Goal: Information Seeking & Learning: Learn about a topic

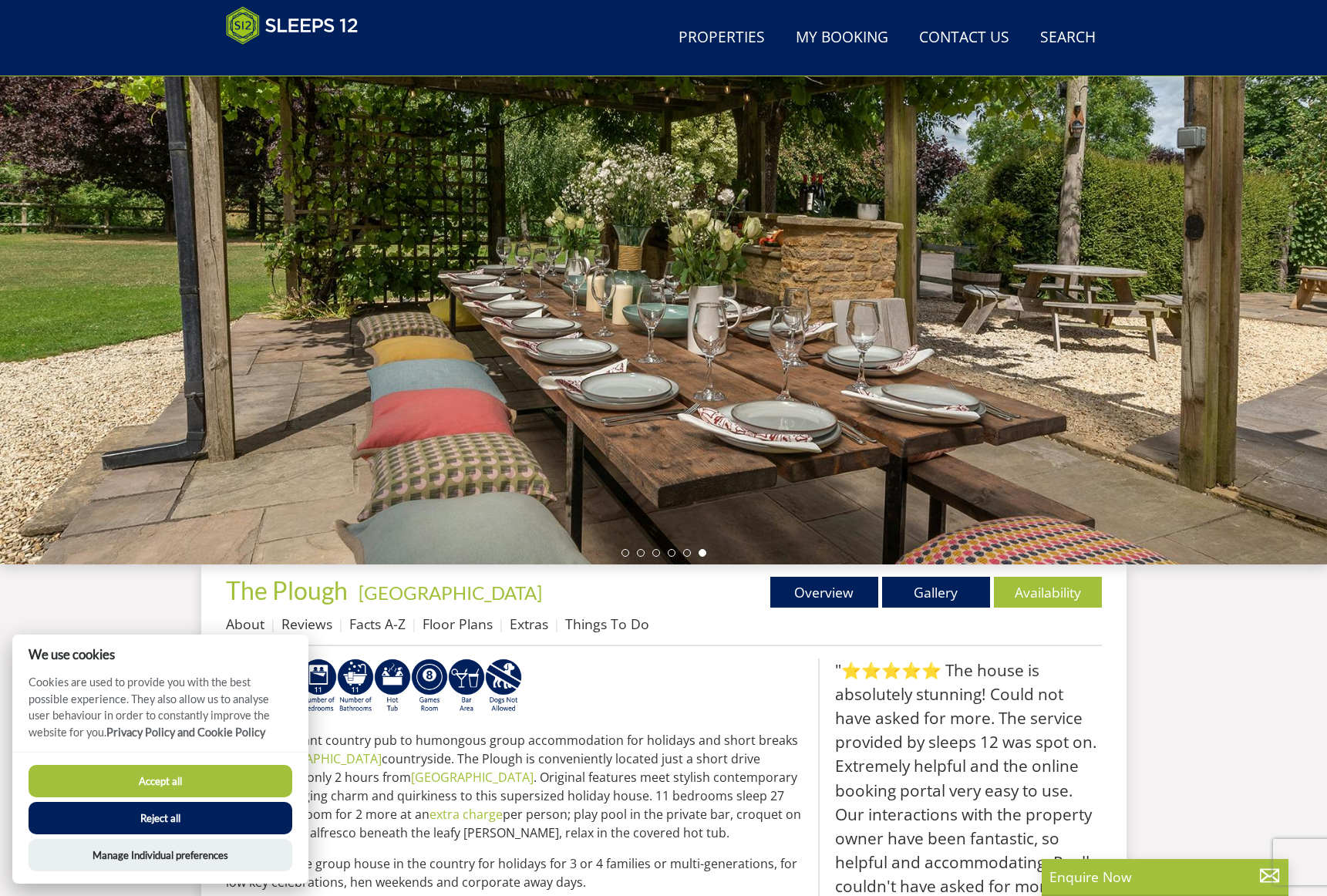
scroll to position [87, 0]
click at [952, 585] on link "Gallery" at bounding box center [936, 591] width 108 height 31
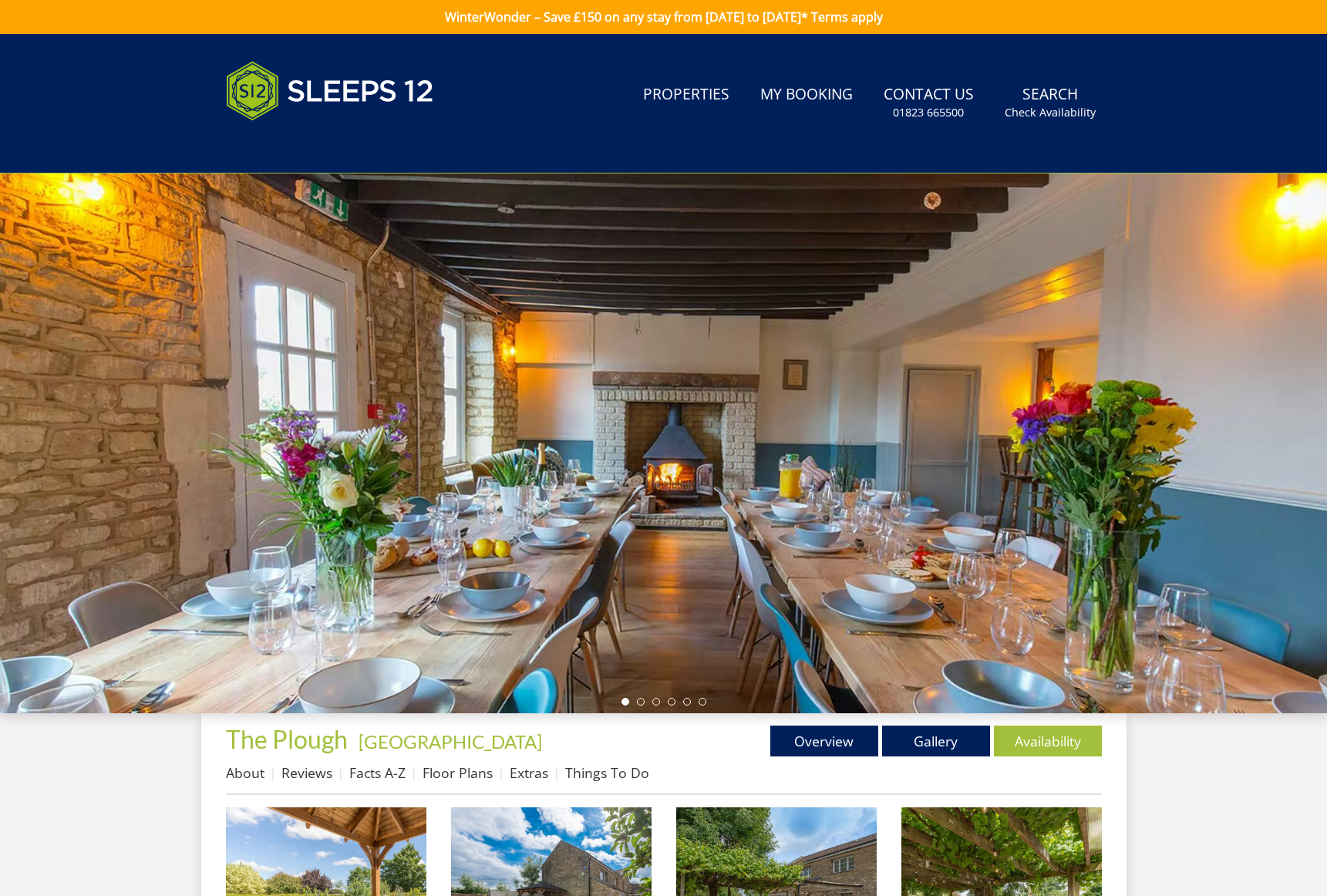
scroll to position [97, 0]
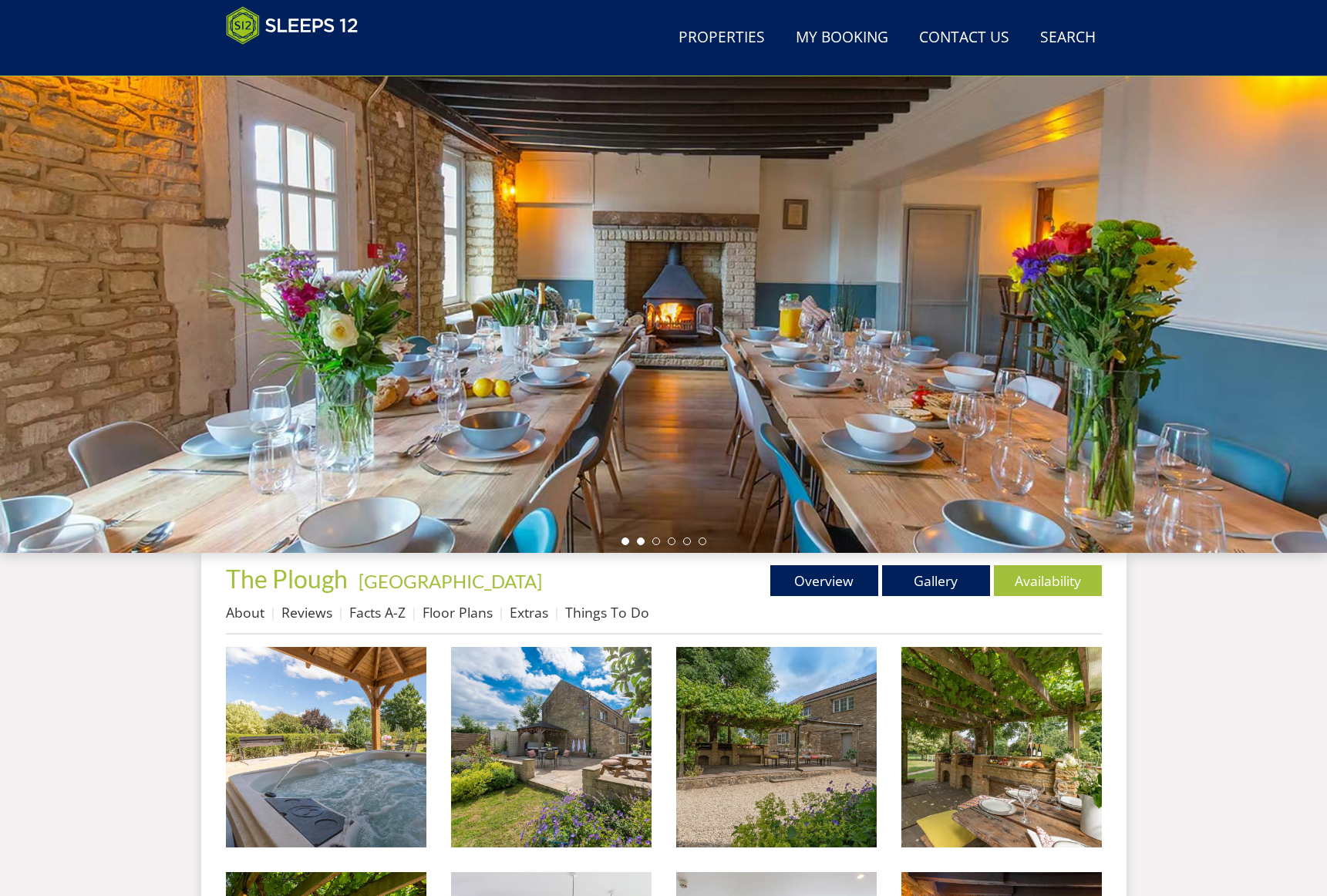
click at [637, 543] on li at bounding box center [640, 541] width 7 height 7
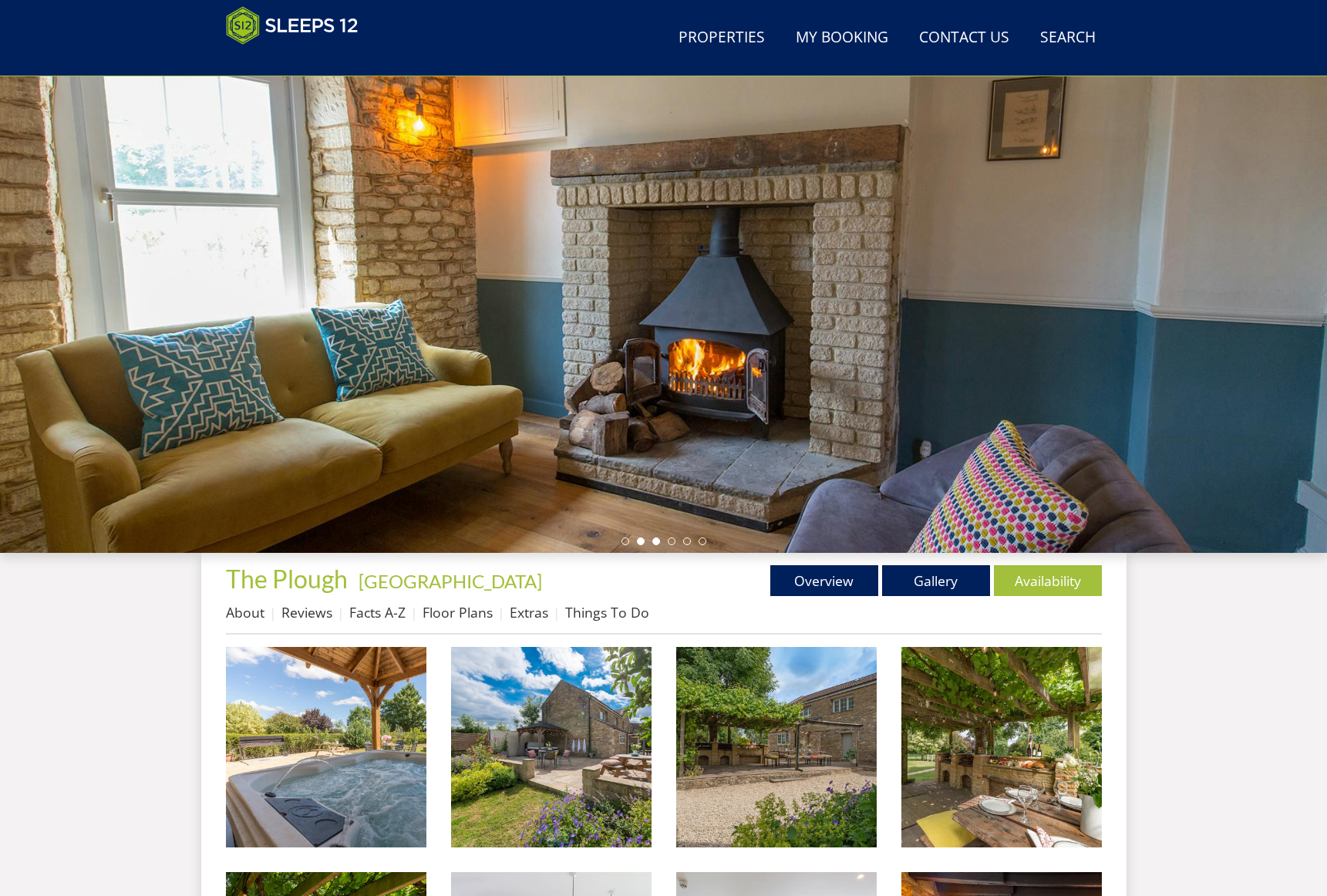
click at [655, 542] on li at bounding box center [656, 541] width 7 height 7
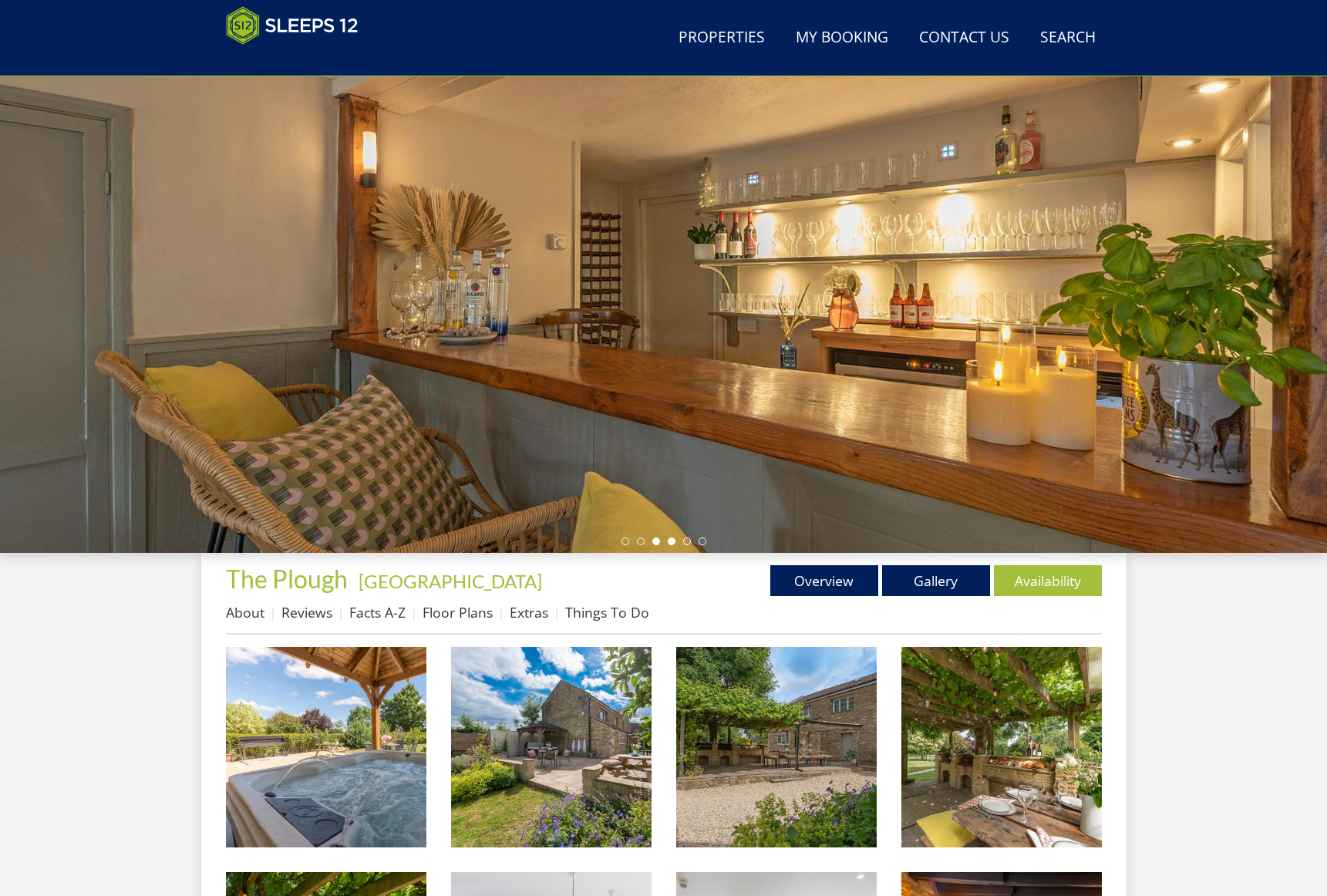
click at [672, 540] on li at bounding box center [671, 541] width 7 height 7
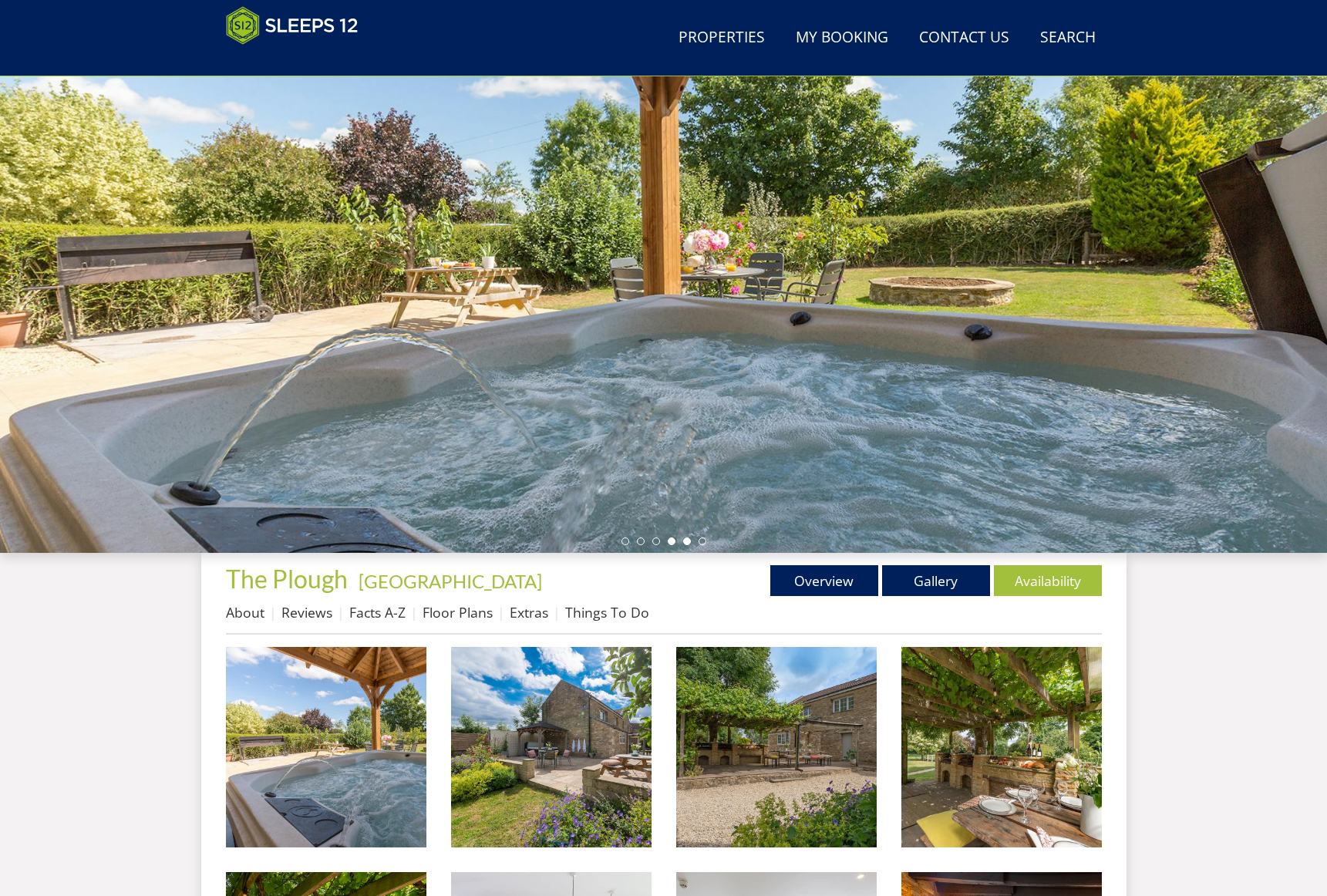
click at [685, 543] on li at bounding box center [687, 541] width 7 height 7
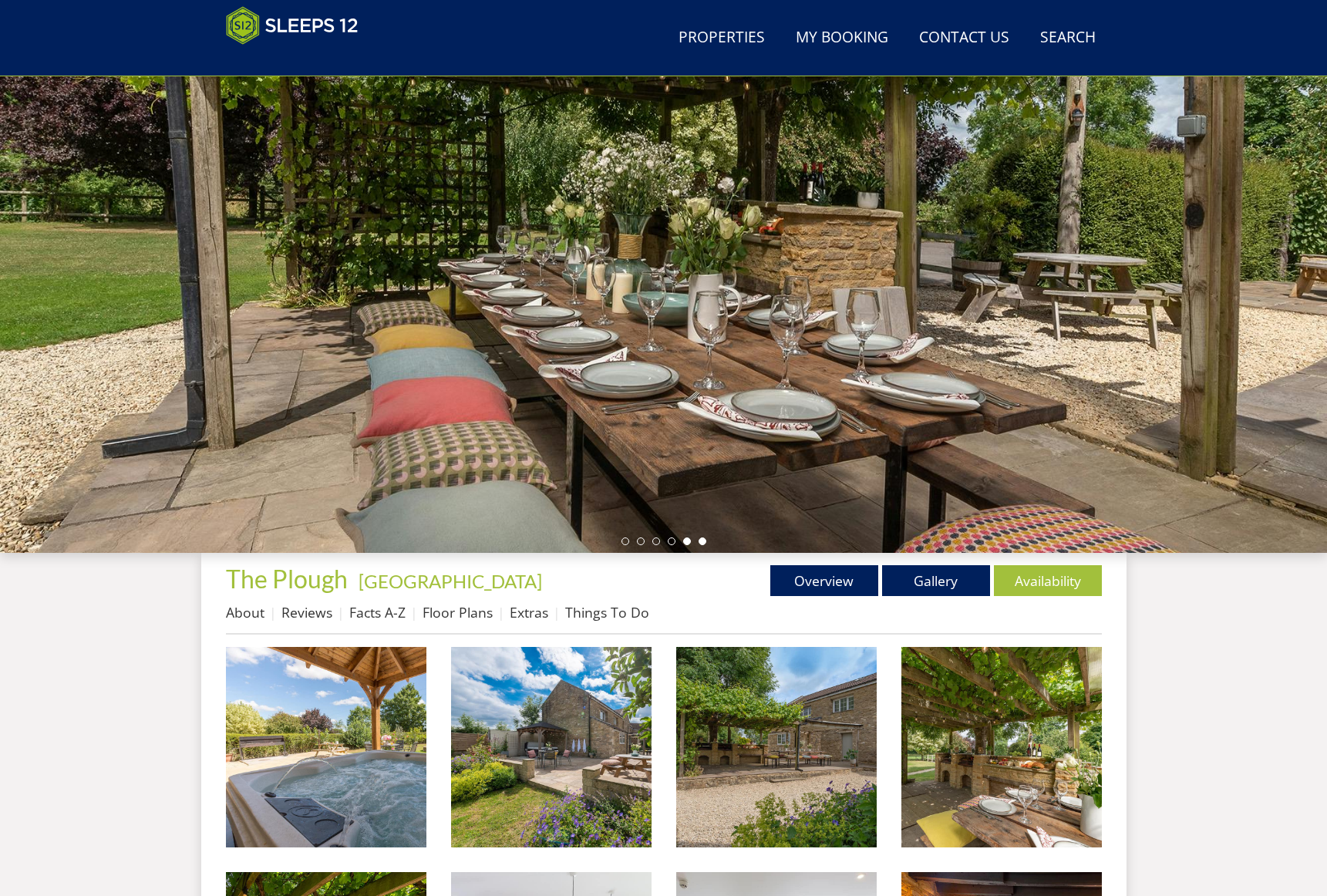
click at [701, 542] on li at bounding box center [702, 541] width 7 height 7
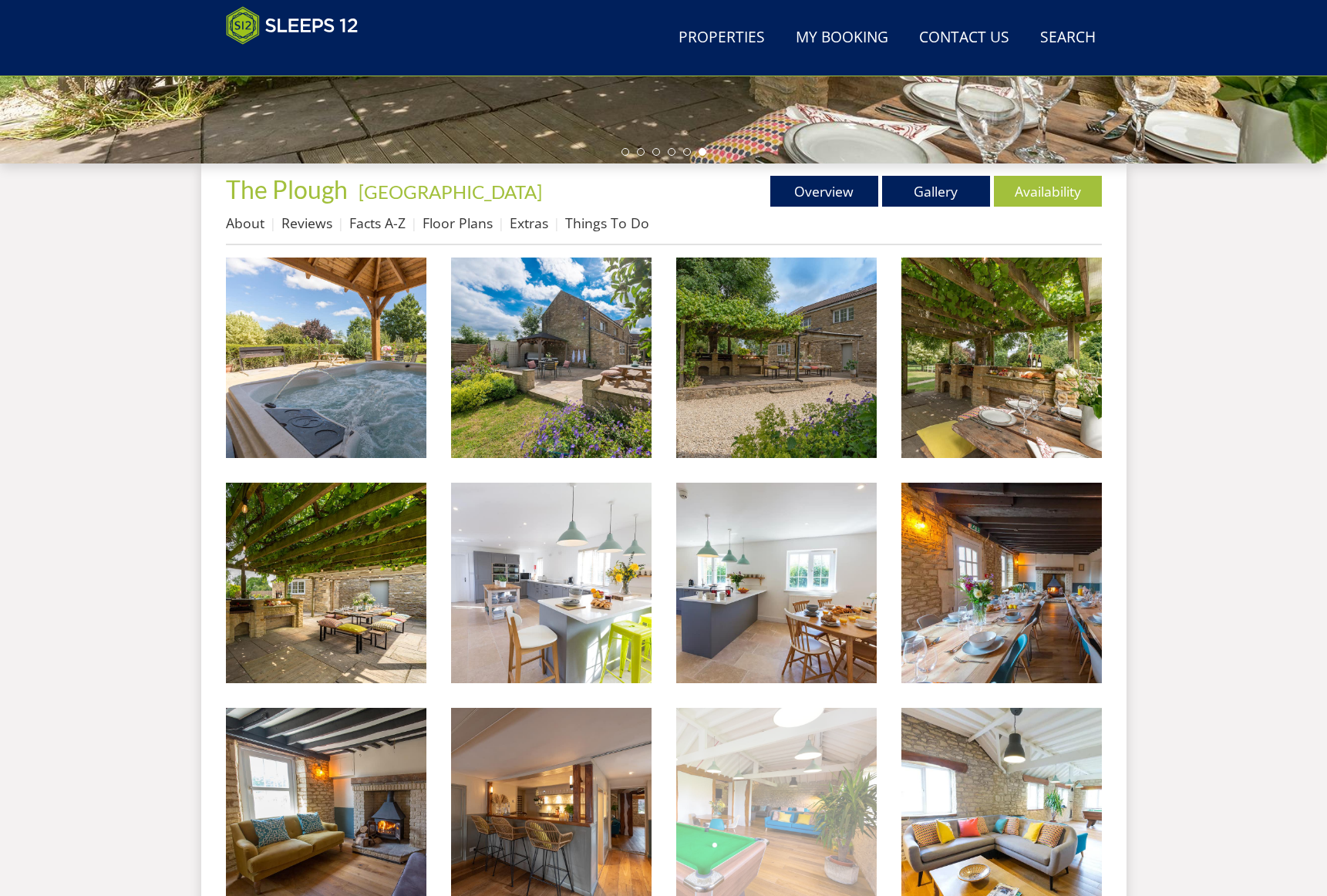
scroll to position [441, 0]
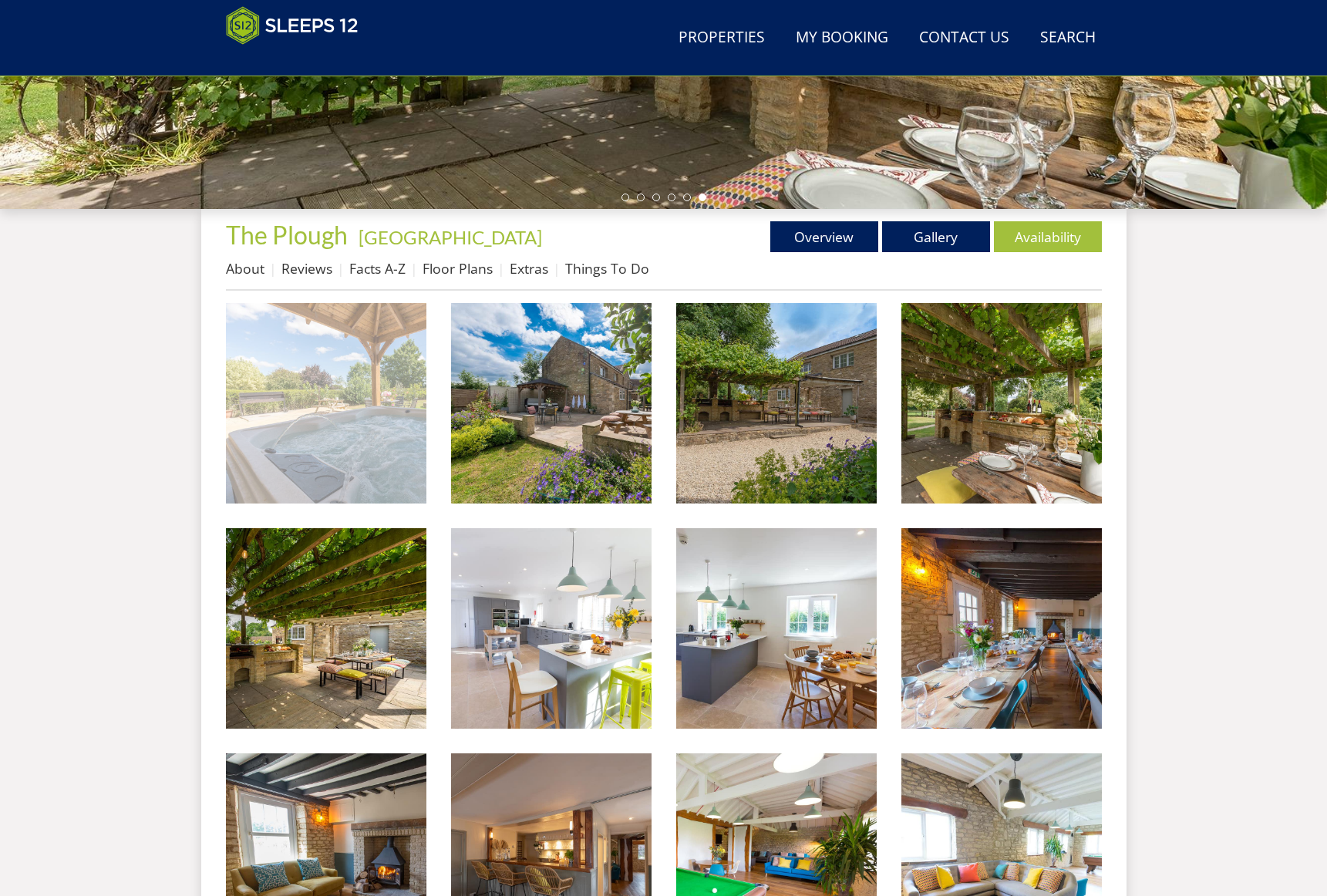
click at [380, 427] on img at bounding box center [325, 403] width 200 height 200
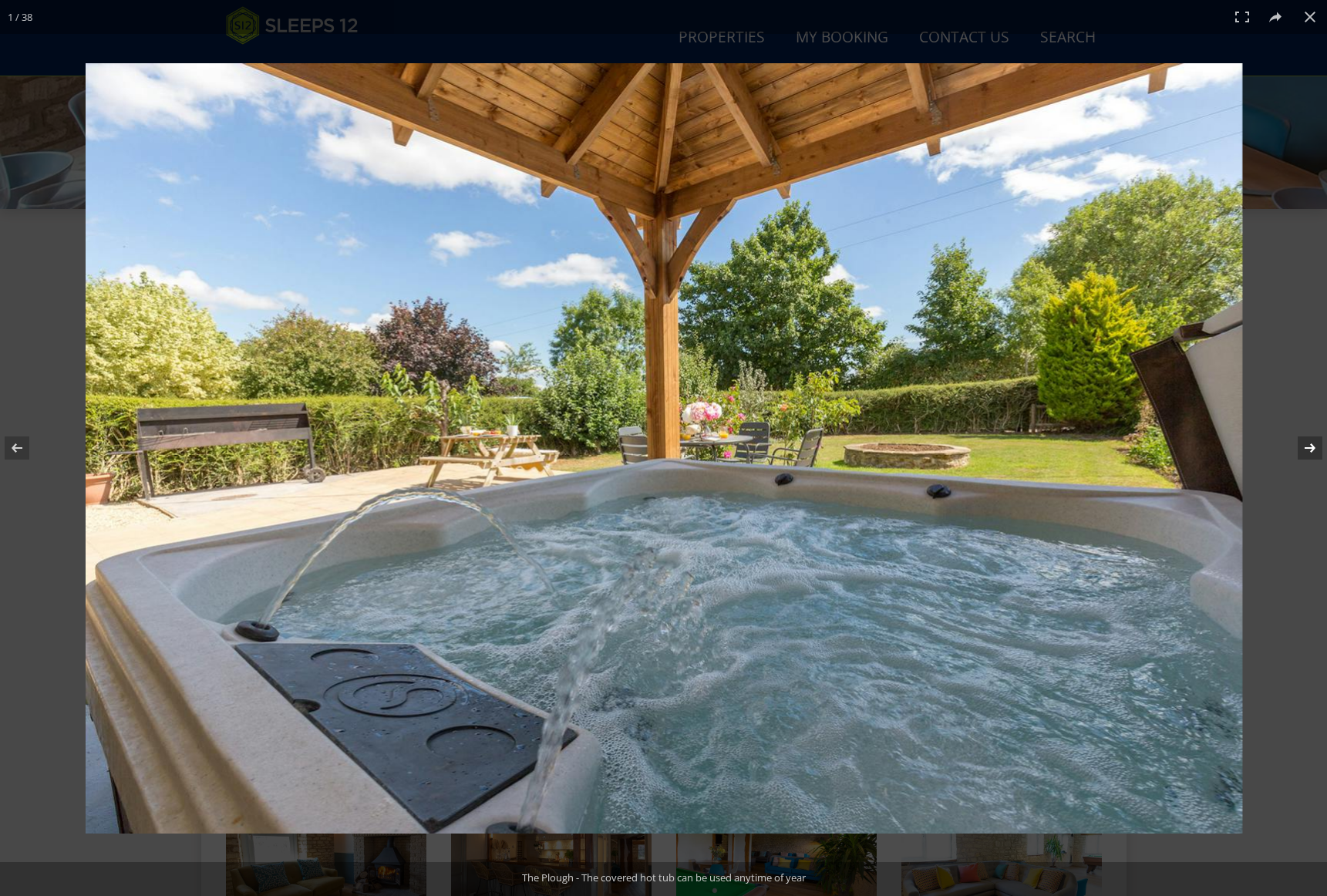
click at [1304, 452] on button at bounding box center [1299, 448] width 54 height 77
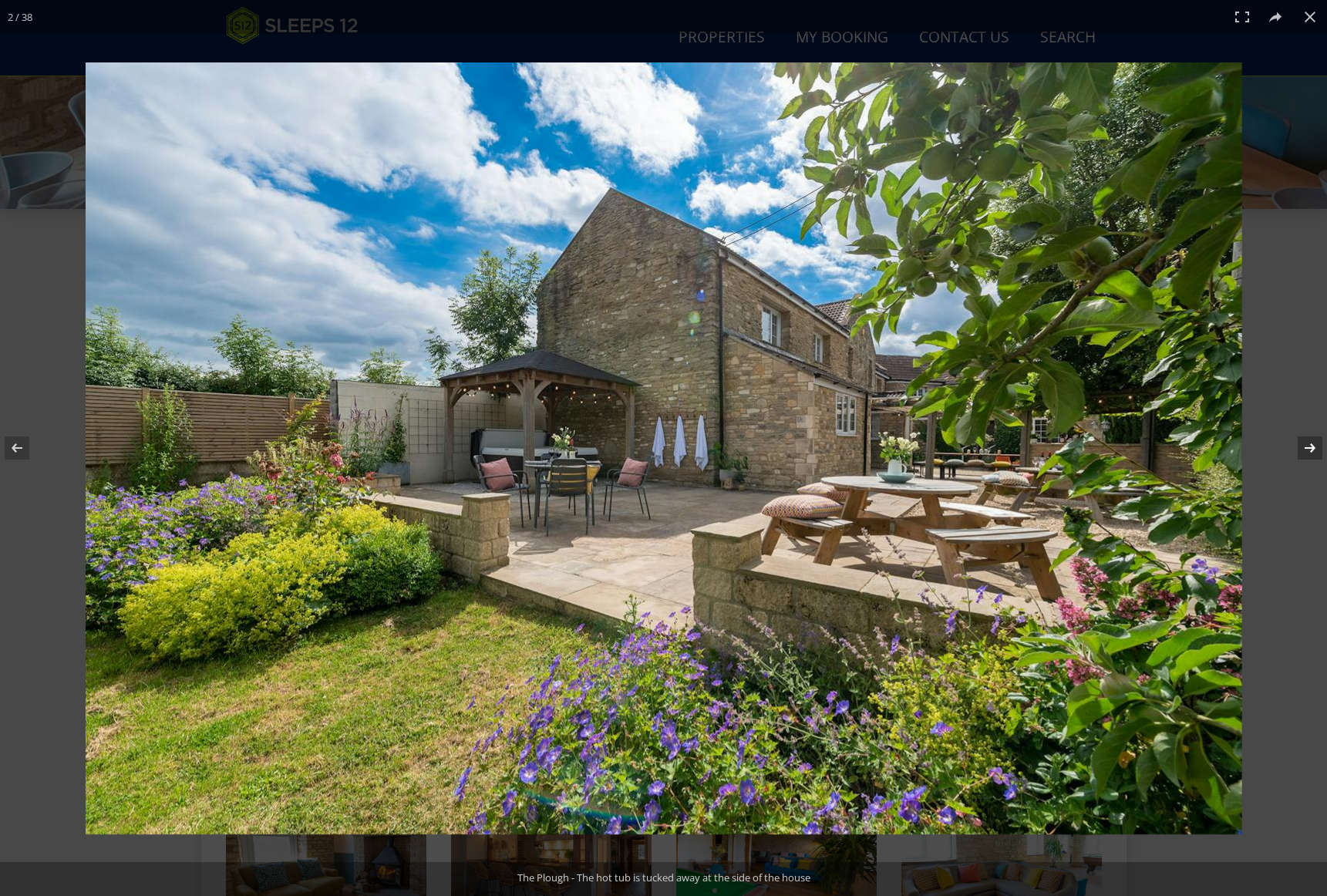
click at [1315, 446] on button at bounding box center [1299, 448] width 54 height 77
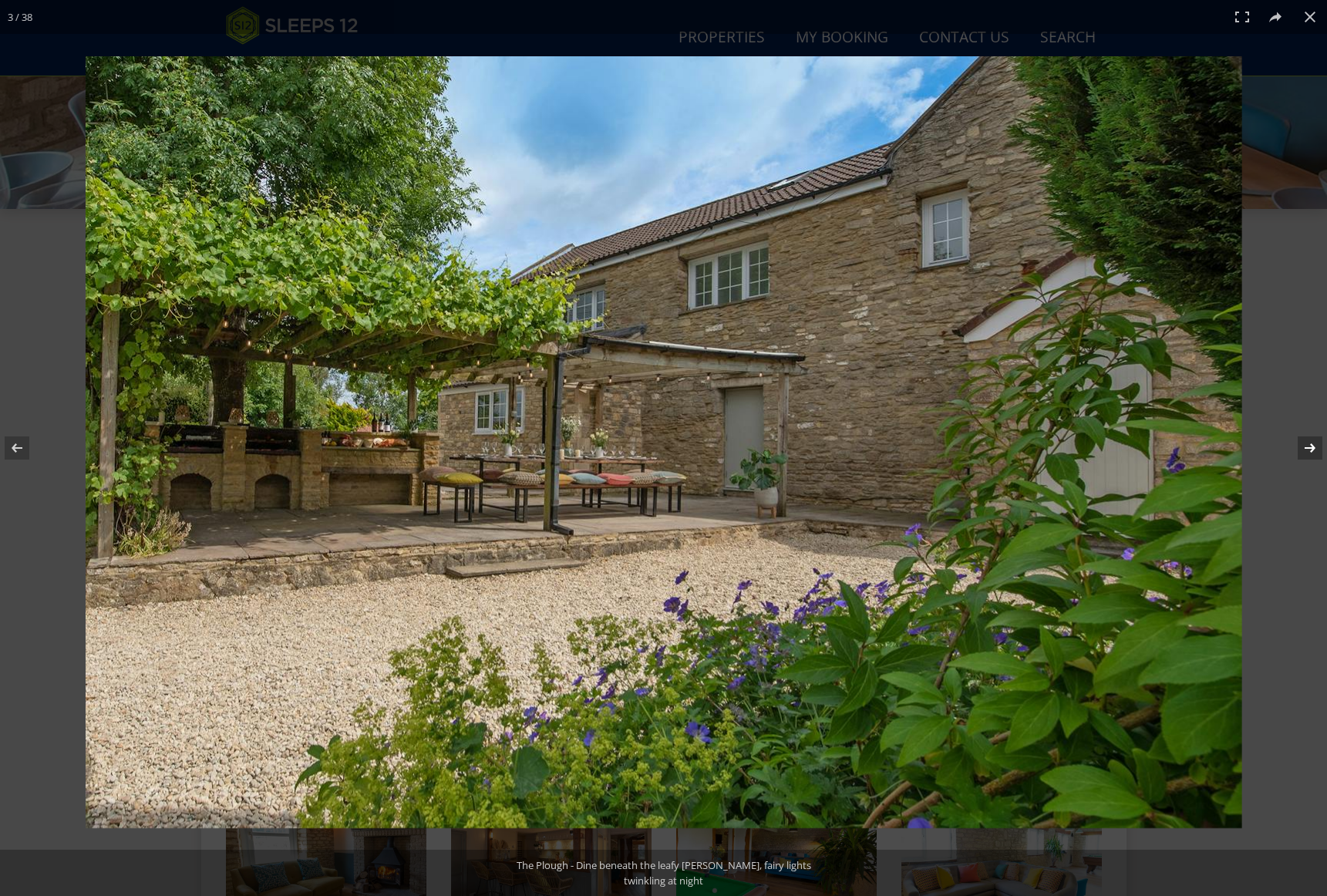
click at [1315, 446] on button at bounding box center [1299, 448] width 54 height 77
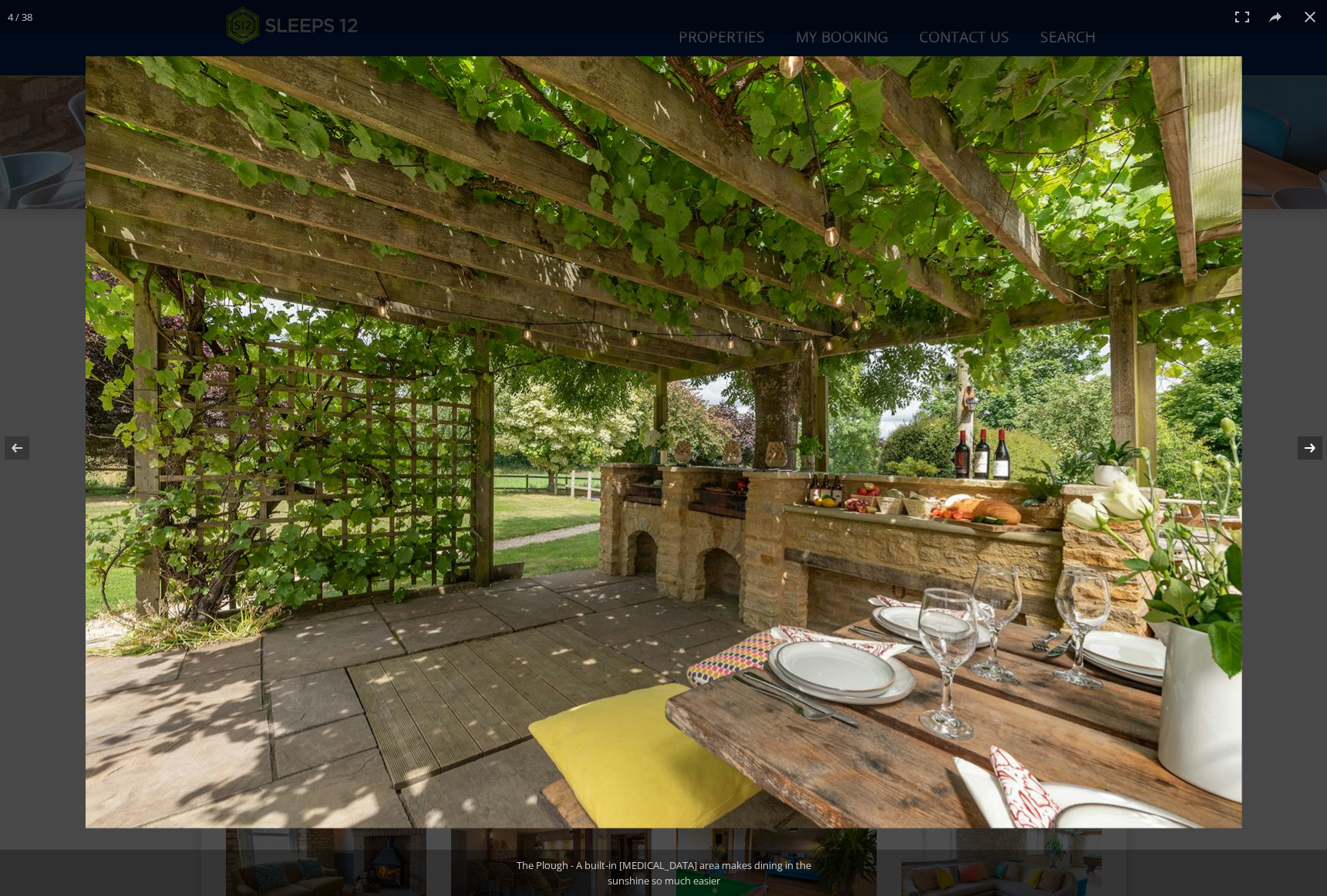
click at [1315, 446] on button at bounding box center [1299, 448] width 54 height 77
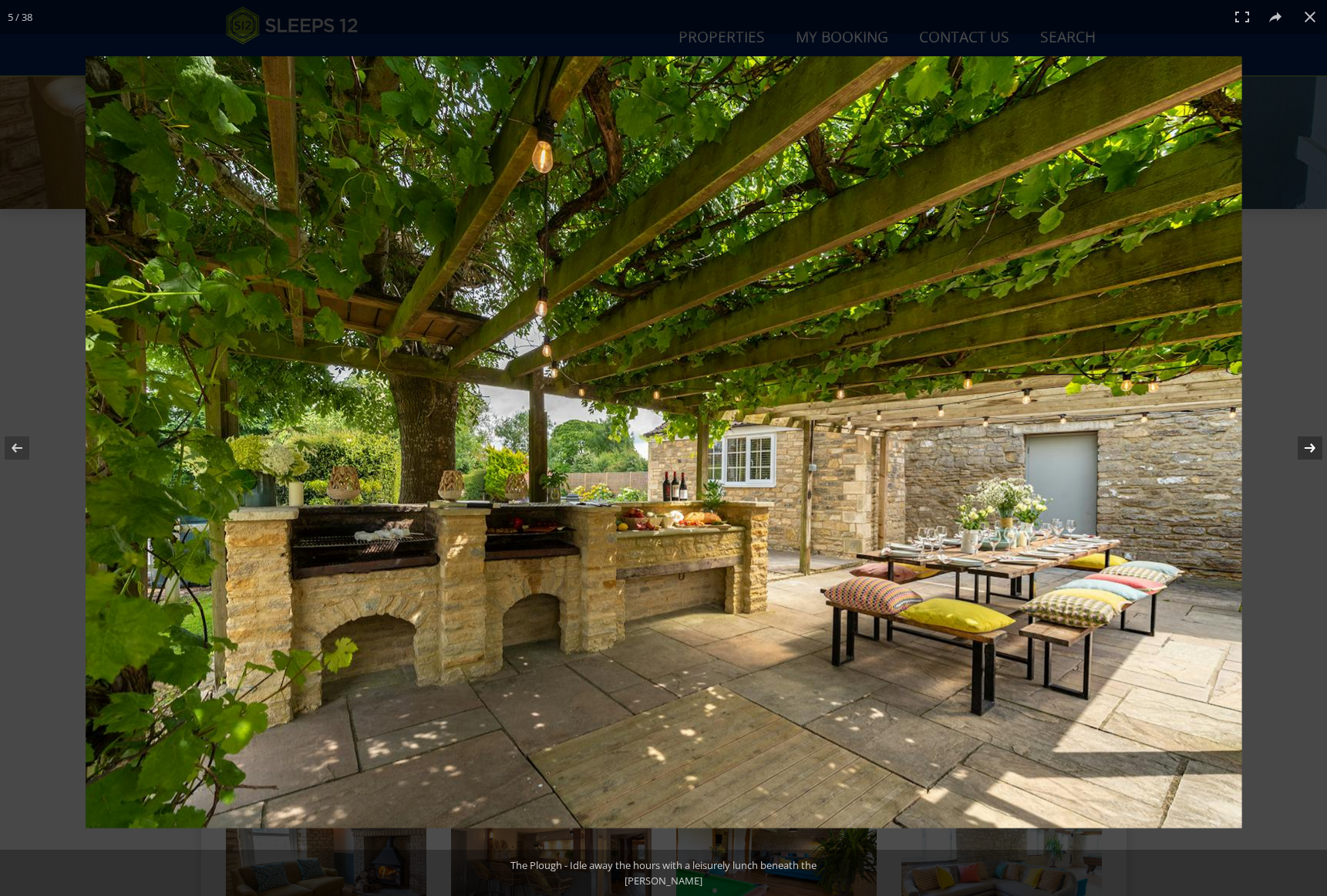
click at [1315, 446] on button at bounding box center [1299, 448] width 54 height 77
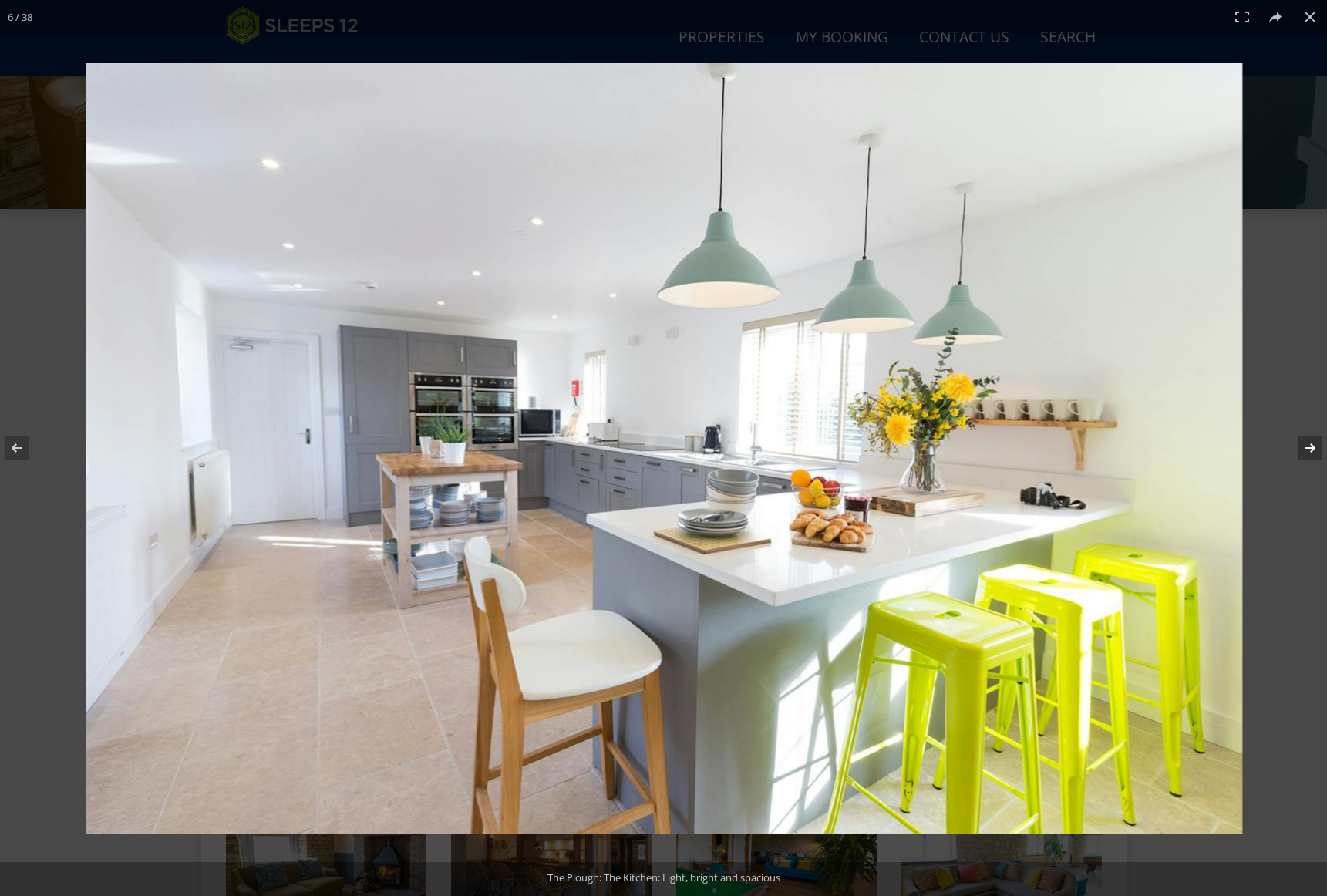
click at [1315, 446] on button at bounding box center [1299, 448] width 54 height 77
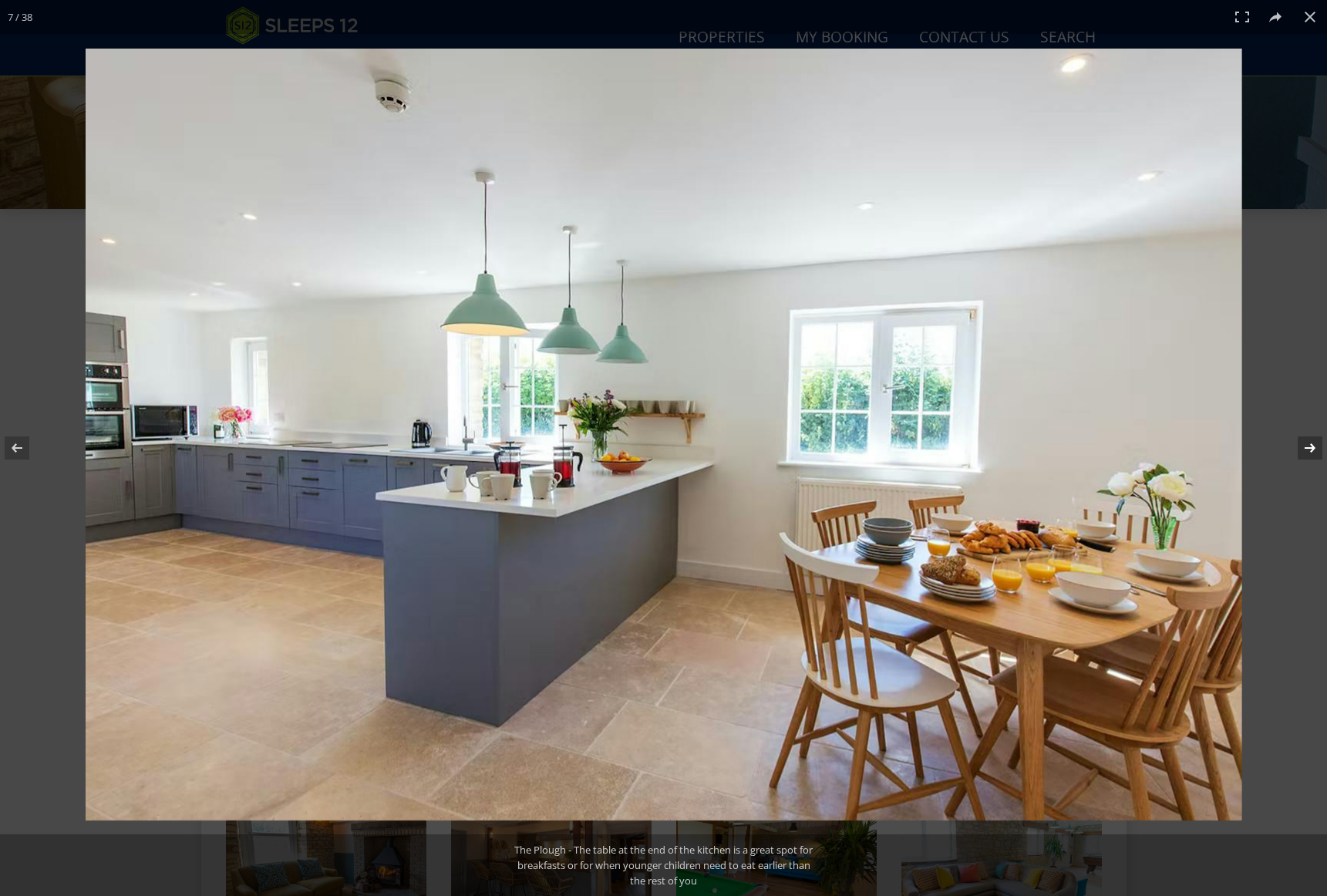
click at [1315, 446] on button at bounding box center [1299, 448] width 54 height 77
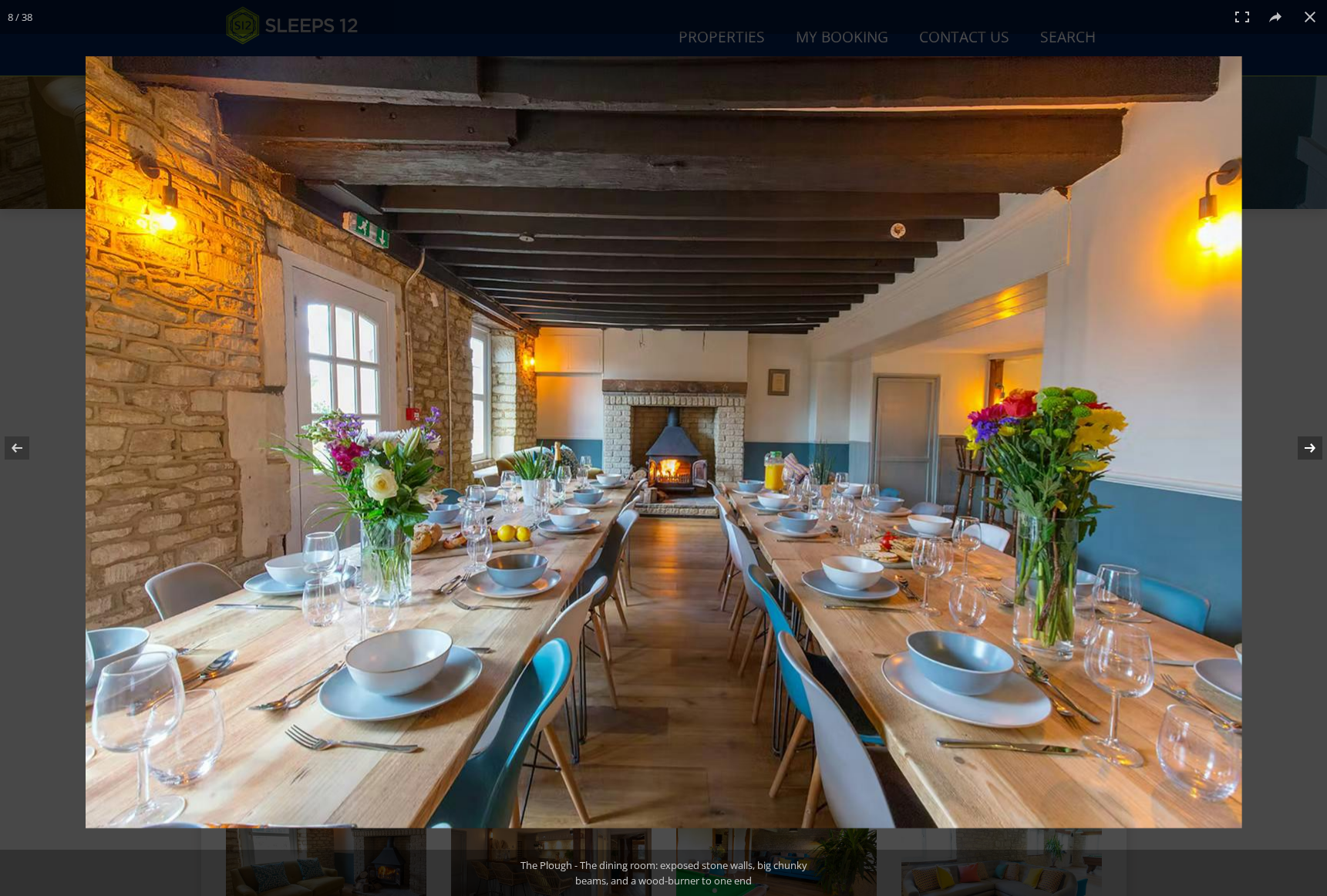
click at [1315, 446] on button at bounding box center [1299, 448] width 54 height 77
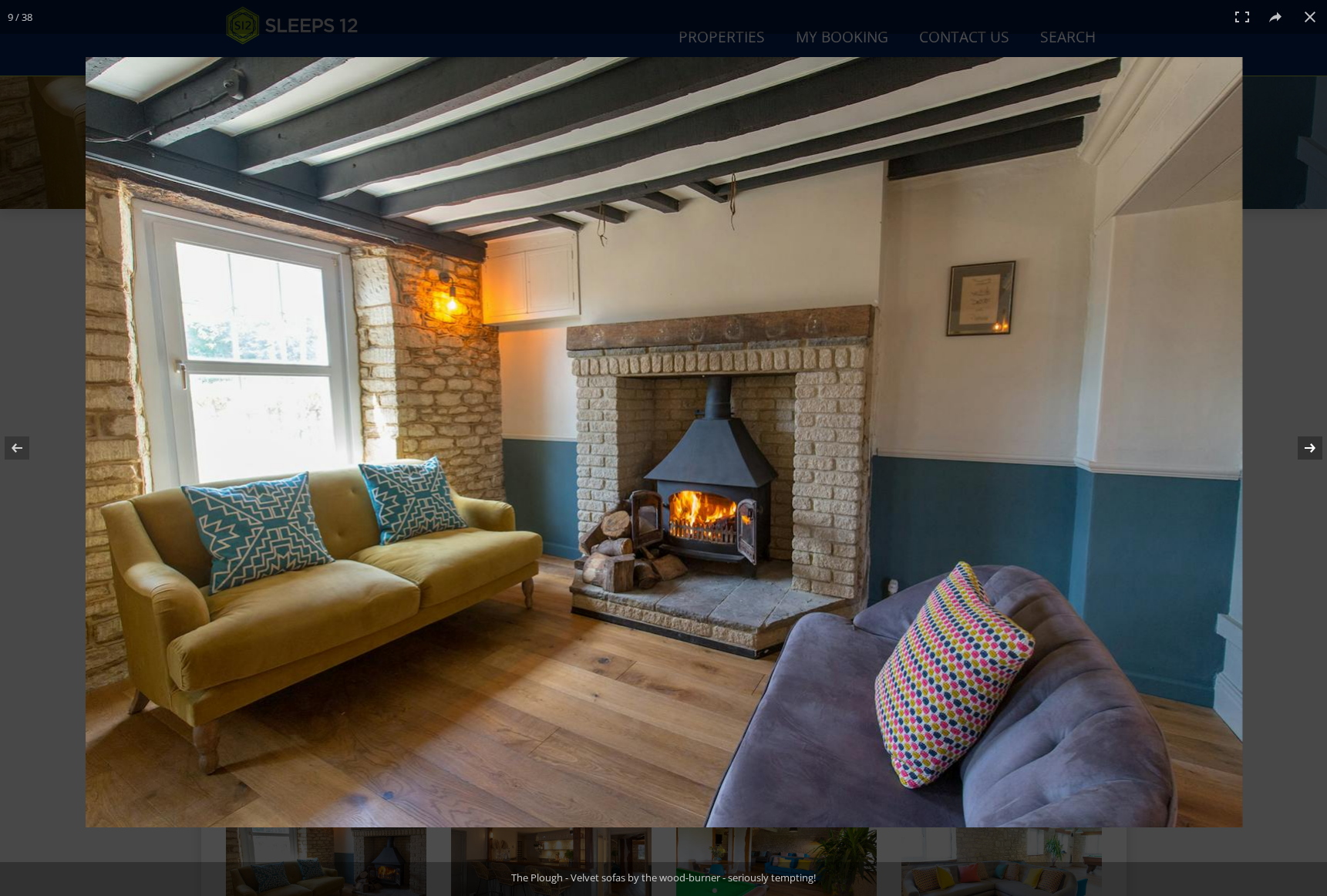
click at [1315, 446] on button at bounding box center [1299, 448] width 54 height 77
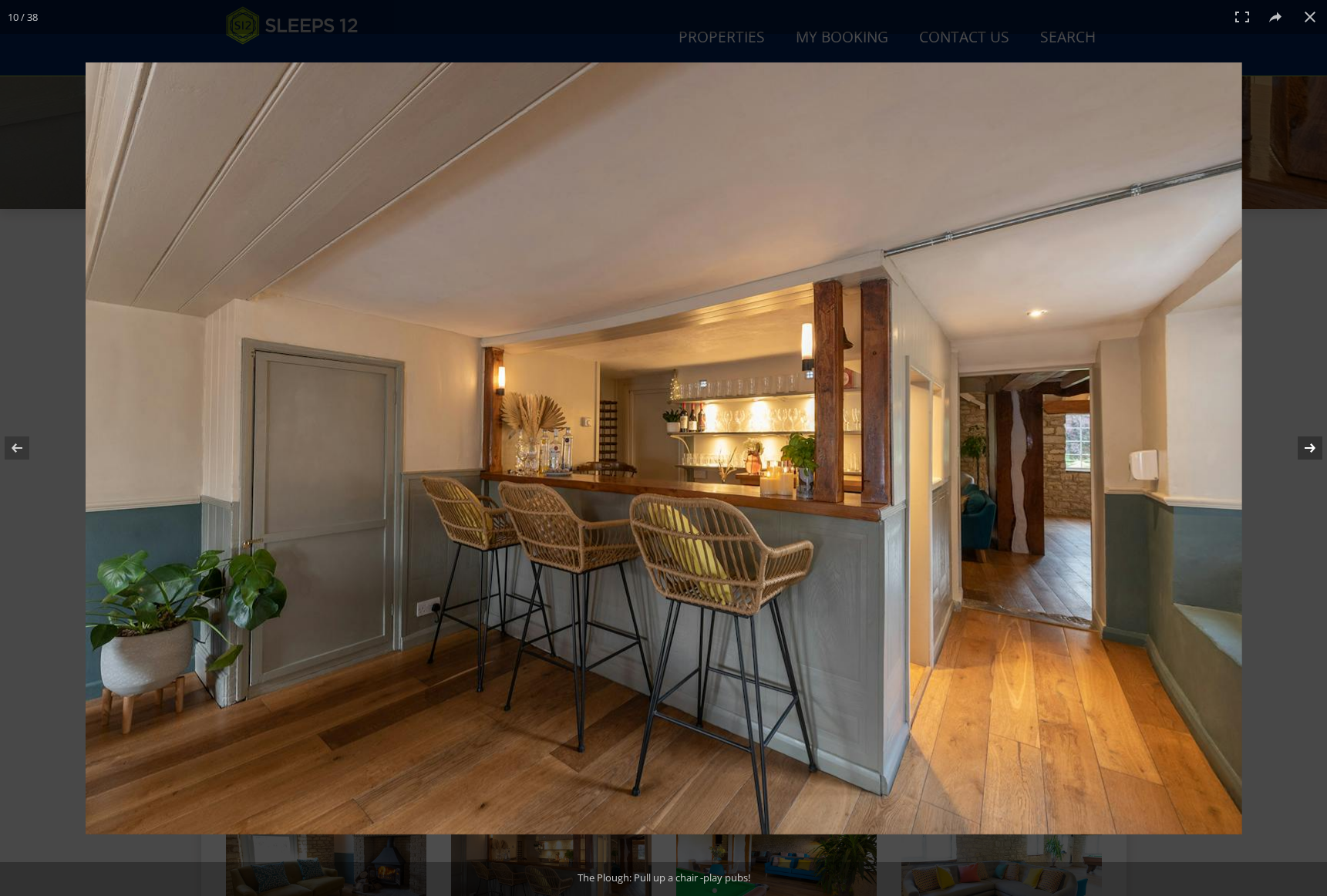
click at [1315, 446] on button at bounding box center [1299, 448] width 54 height 77
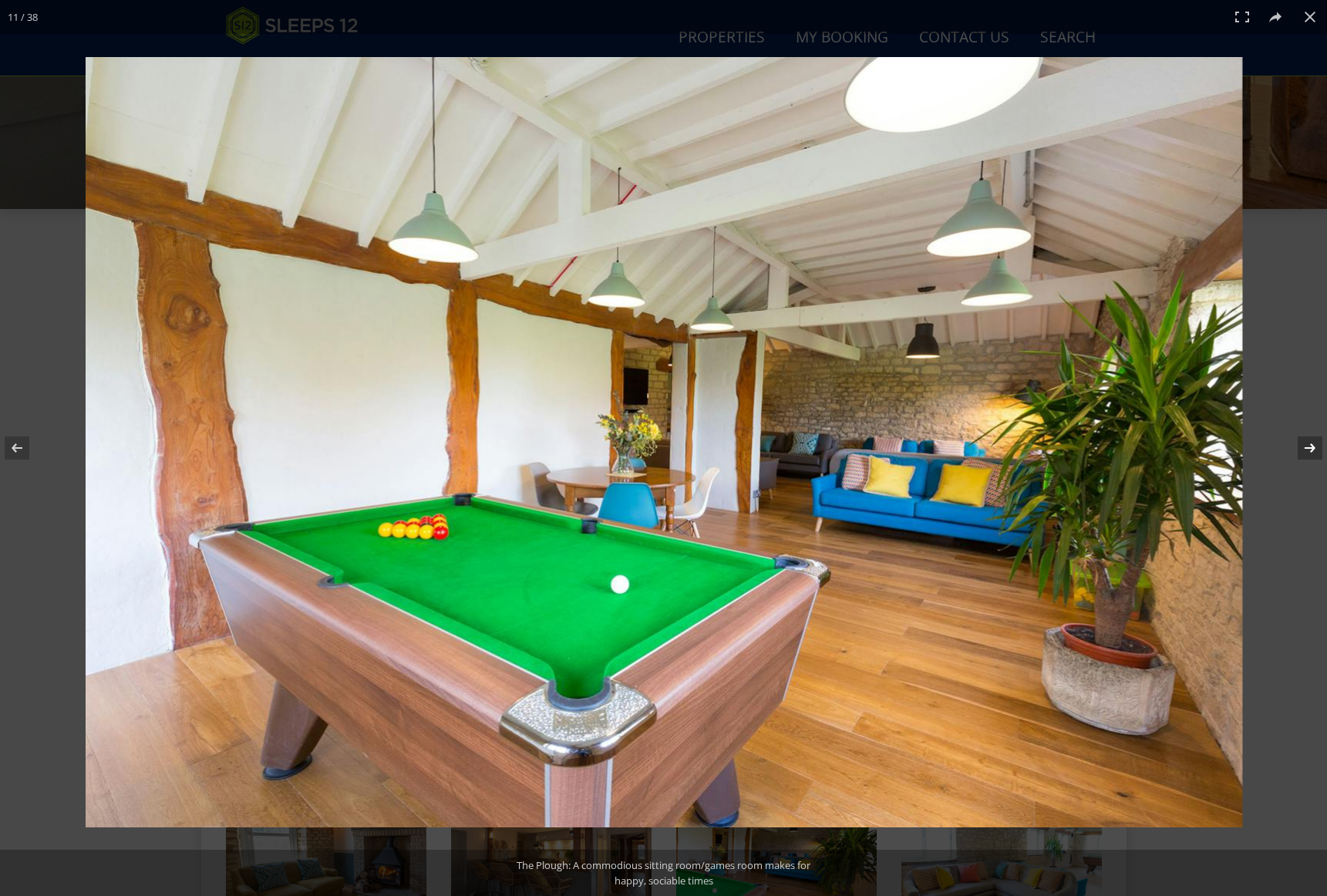
click at [1315, 446] on button at bounding box center [1299, 448] width 54 height 77
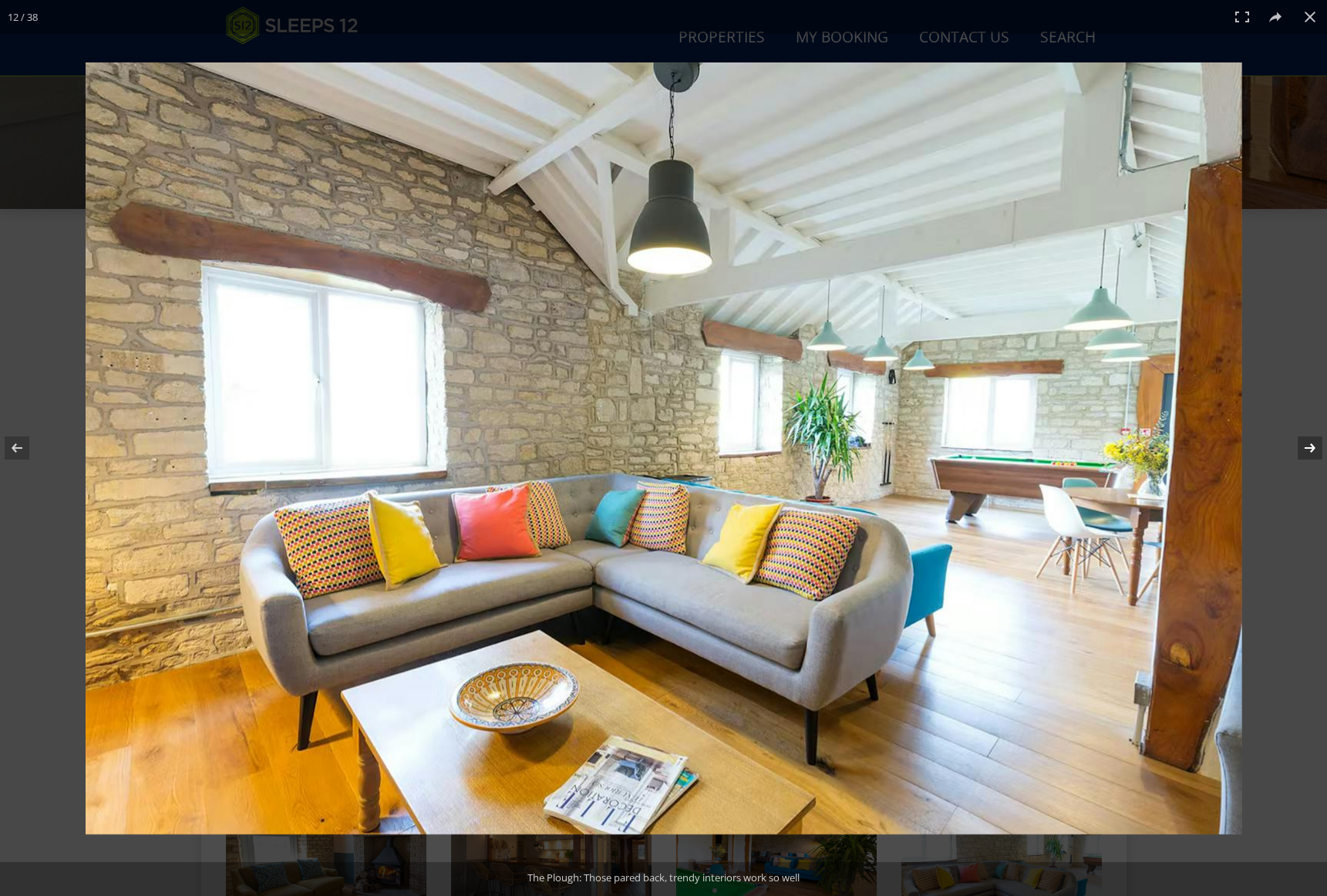
click at [1315, 446] on button at bounding box center [1299, 448] width 54 height 77
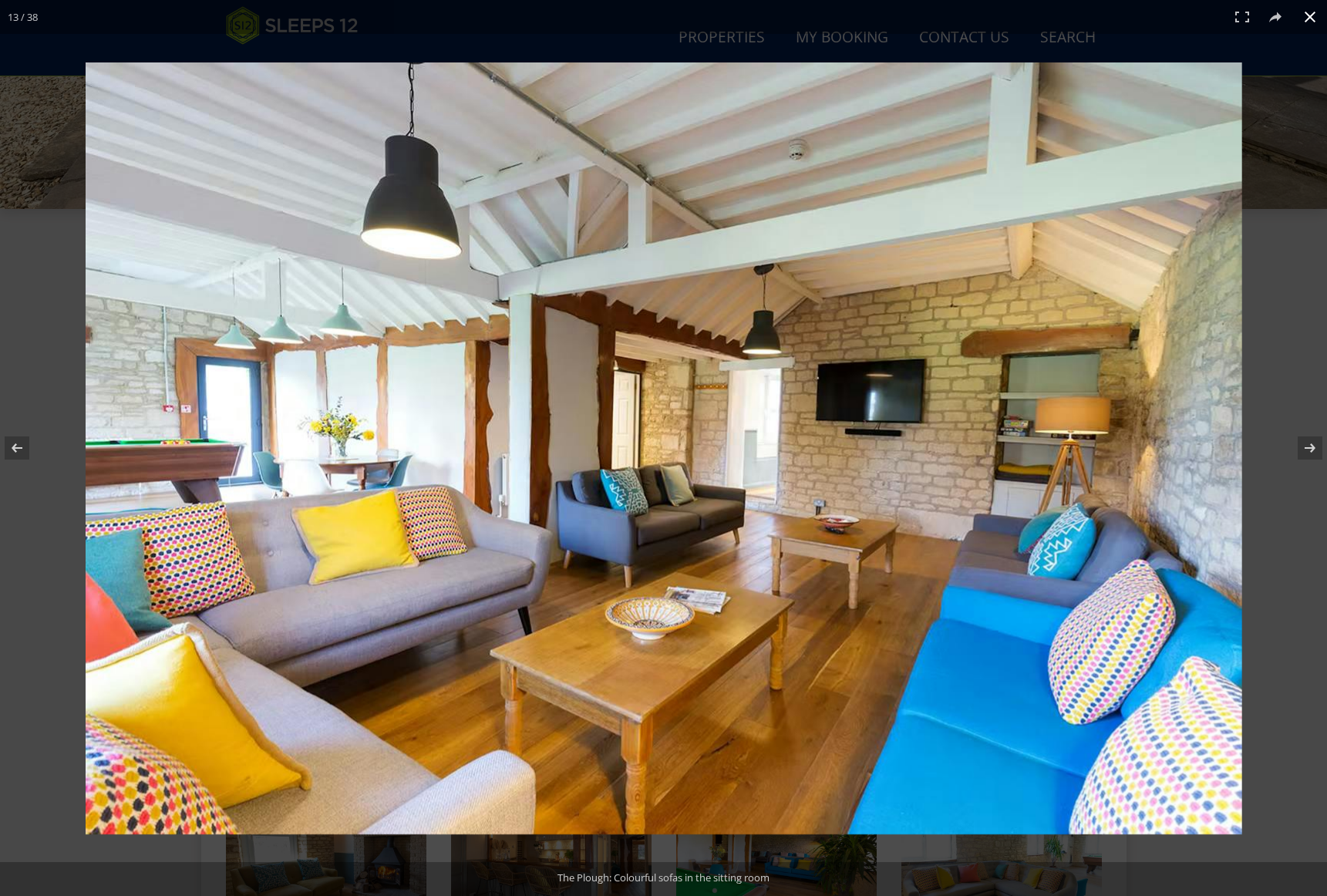
click at [890, 2] on div "13 / 38" at bounding box center [663, 16] width 1327 height 34
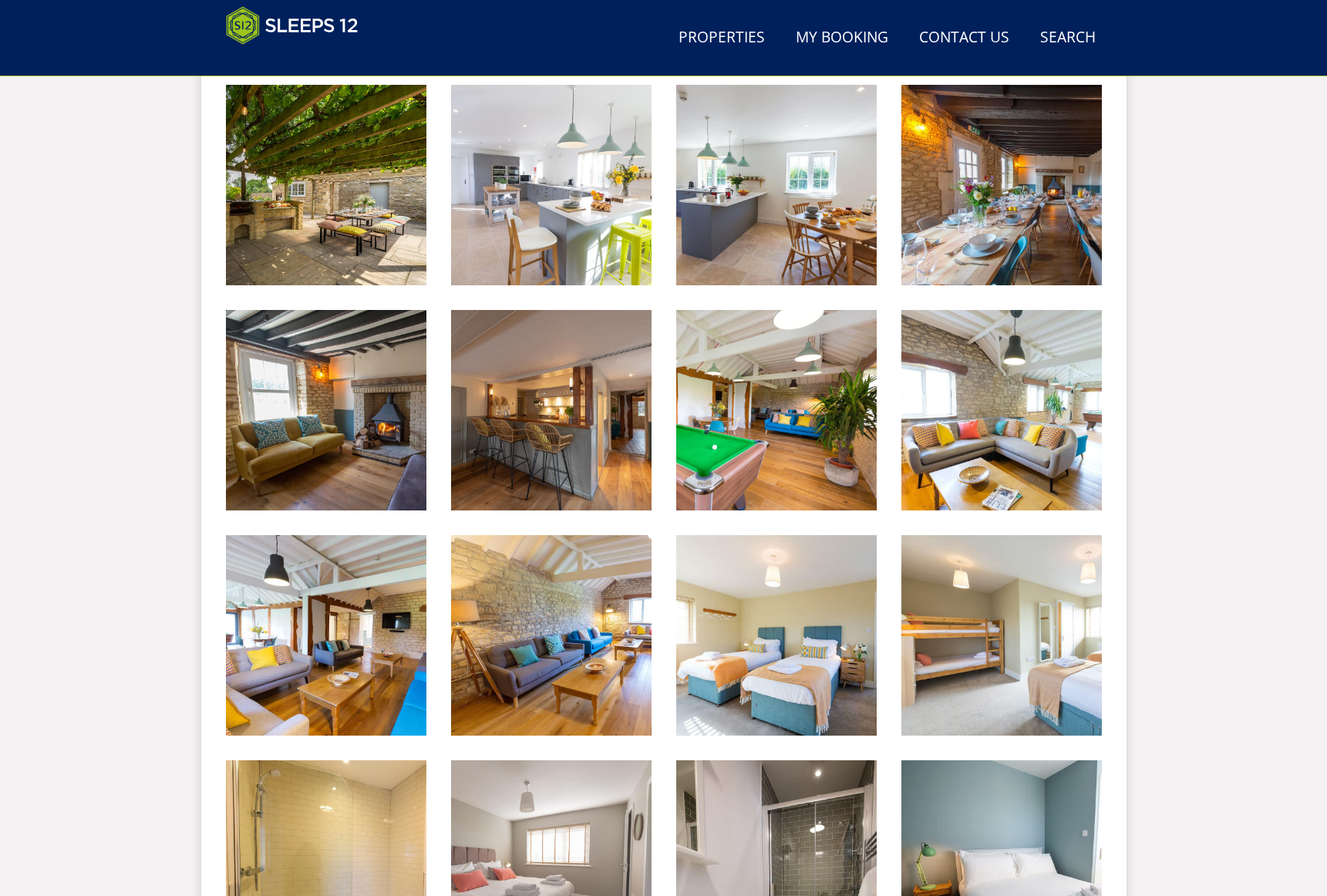
scroll to position [1059, 0]
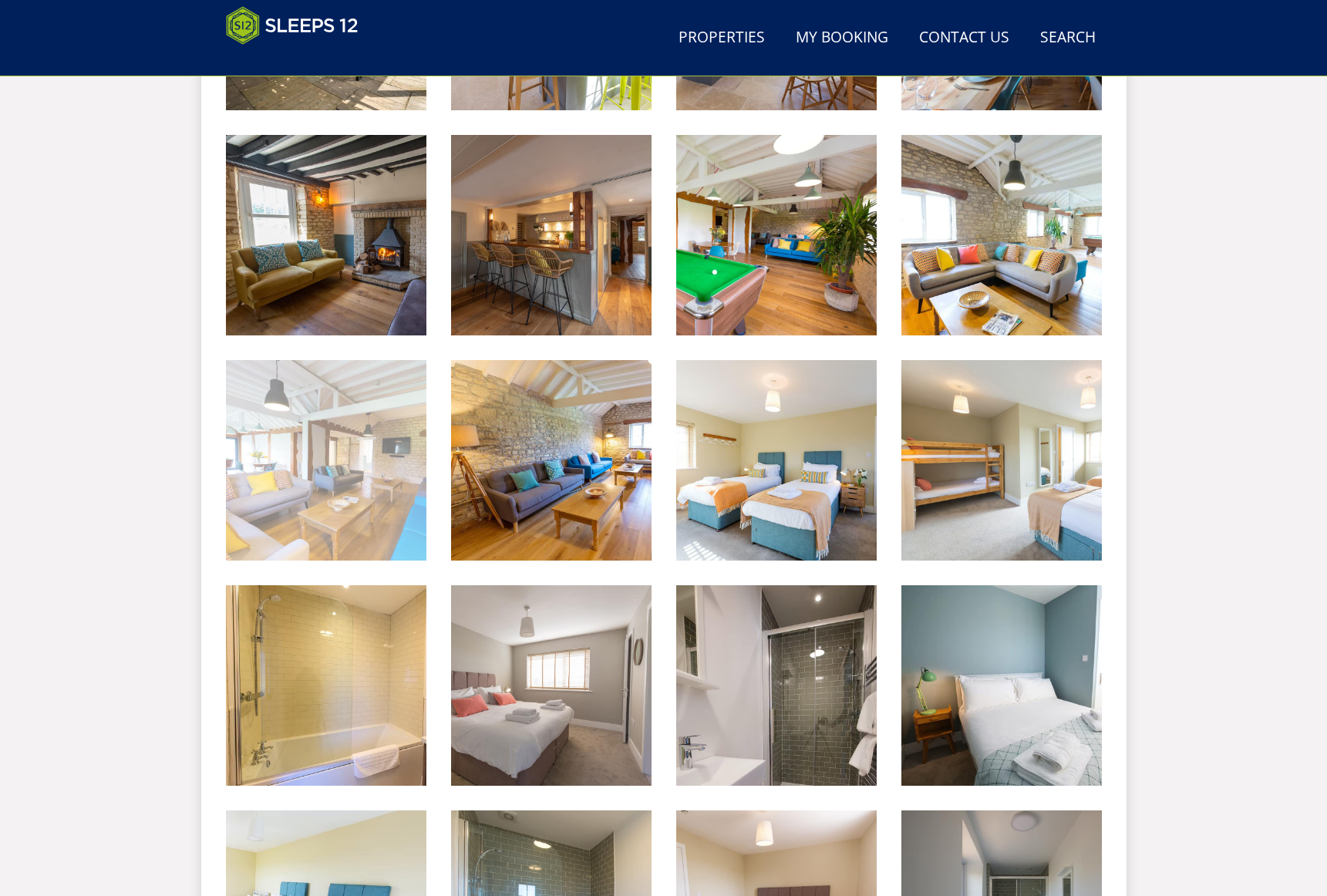
click at [390, 469] on img at bounding box center [325, 459] width 200 height 200
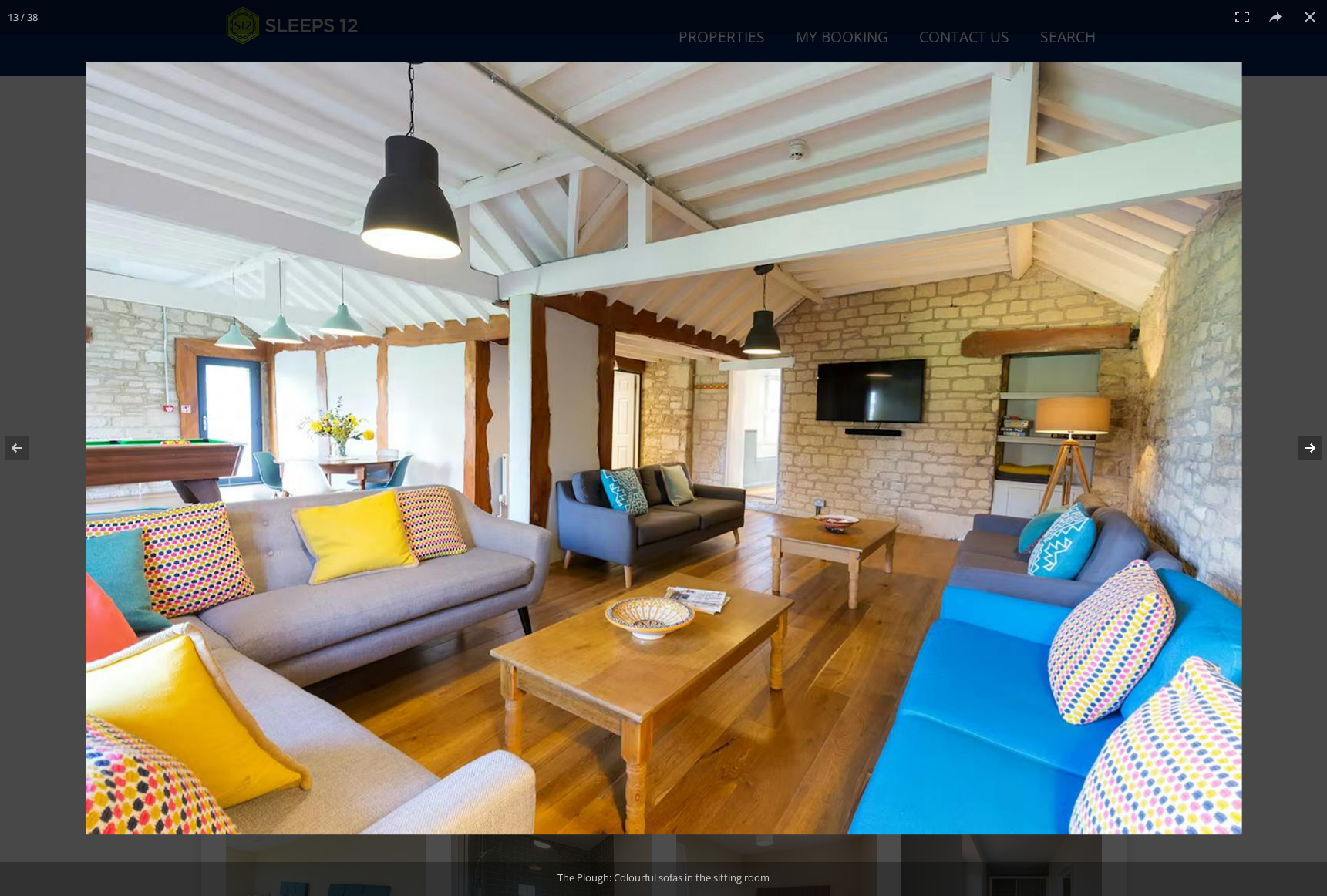
click at [1301, 447] on button at bounding box center [1299, 448] width 54 height 77
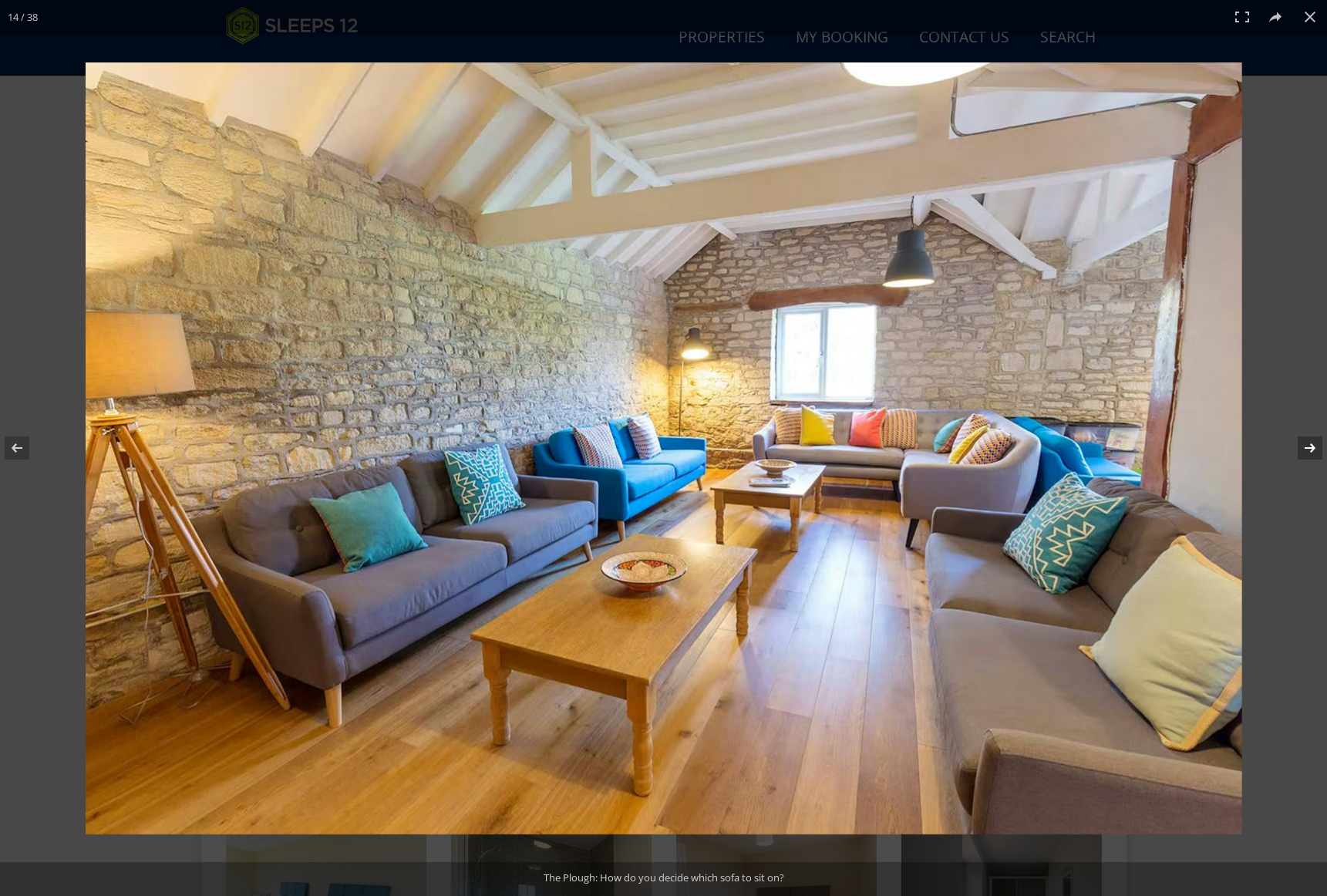
click at [1301, 447] on button at bounding box center [1299, 448] width 54 height 77
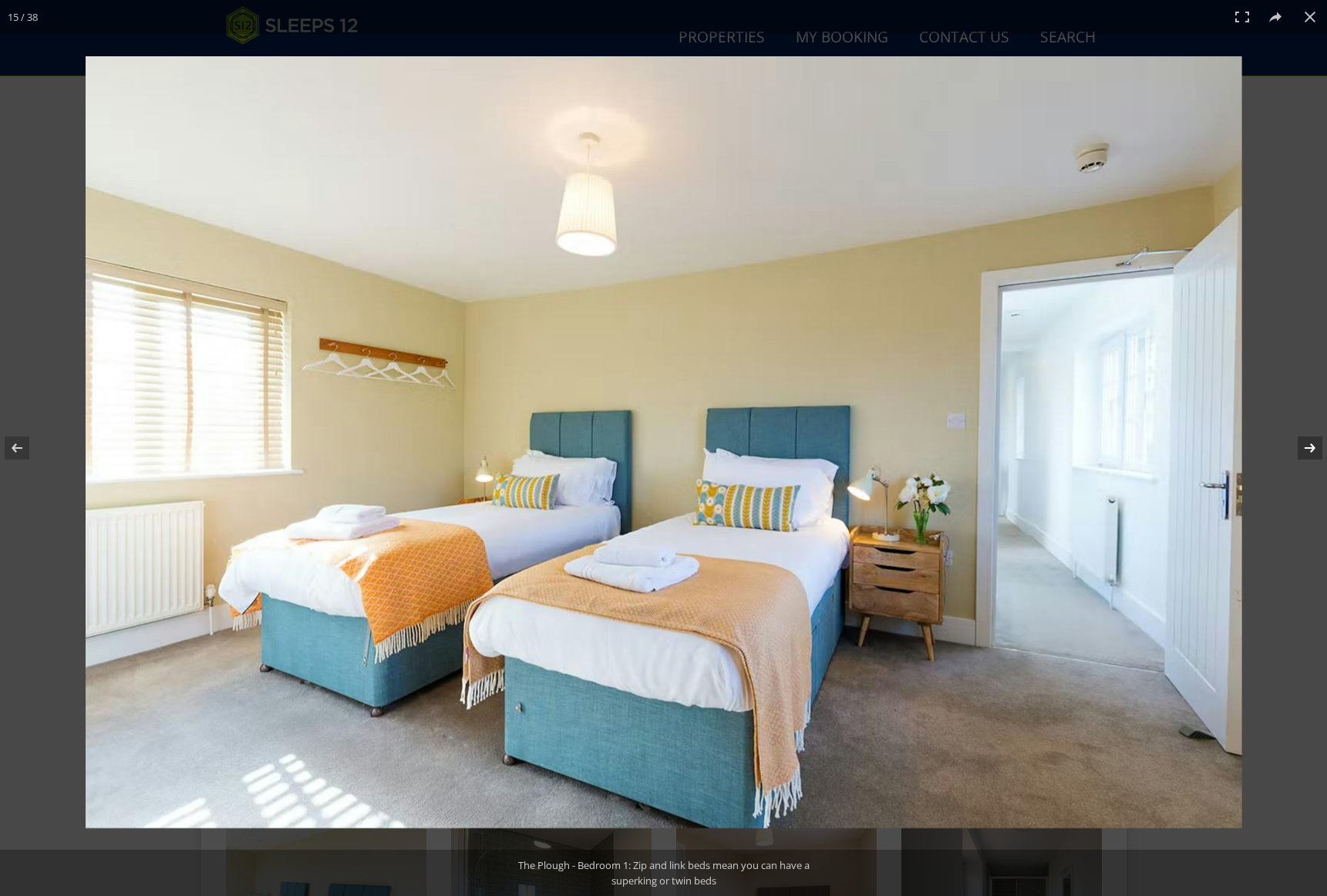
click at [1301, 447] on button at bounding box center [1299, 448] width 54 height 77
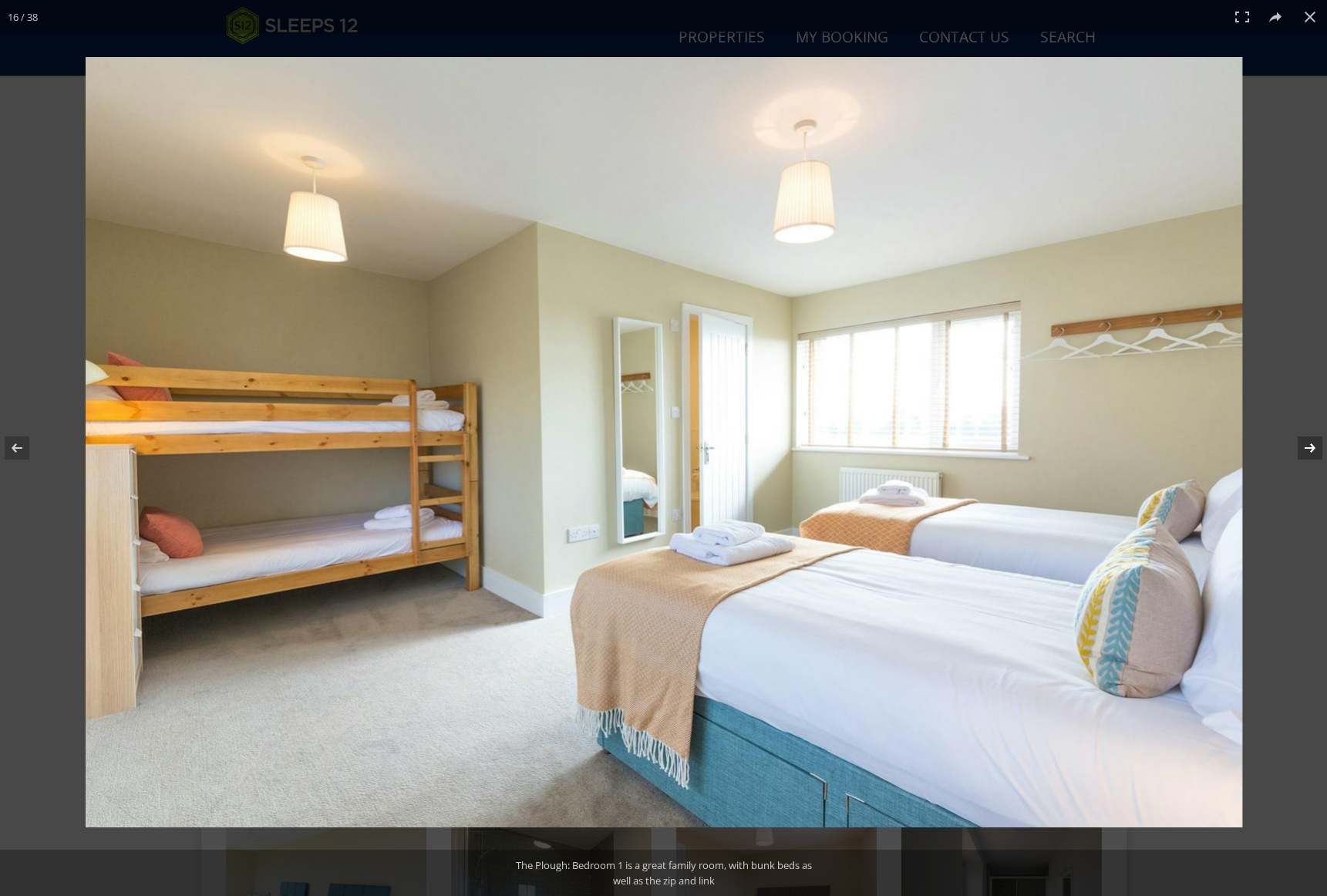
click at [1305, 447] on button at bounding box center [1299, 448] width 54 height 77
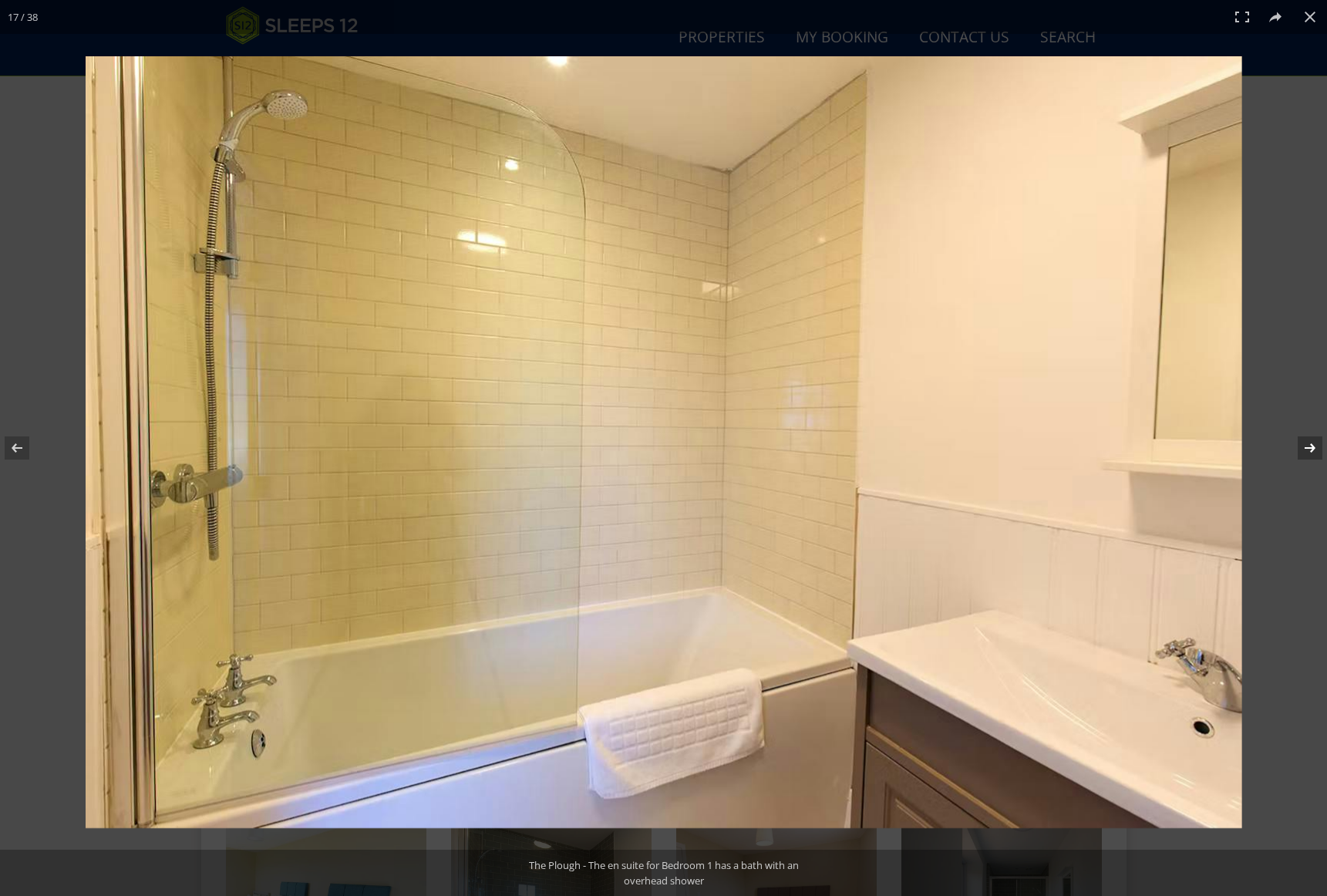
click at [1310, 446] on button at bounding box center [1299, 448] width 54 height 77
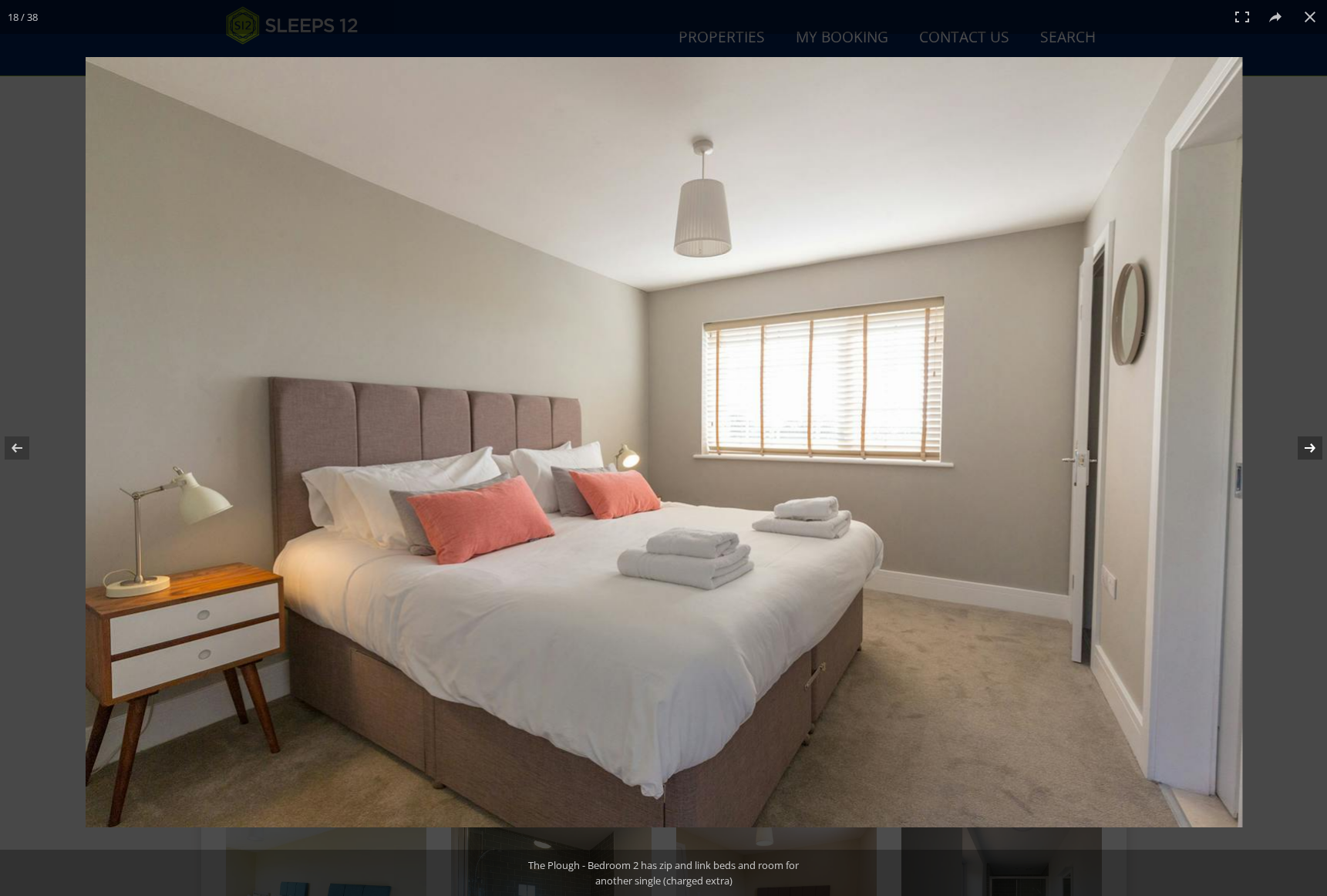
click at [1310, 446] on button at bounding box center [1299, 448] width 54 height 77
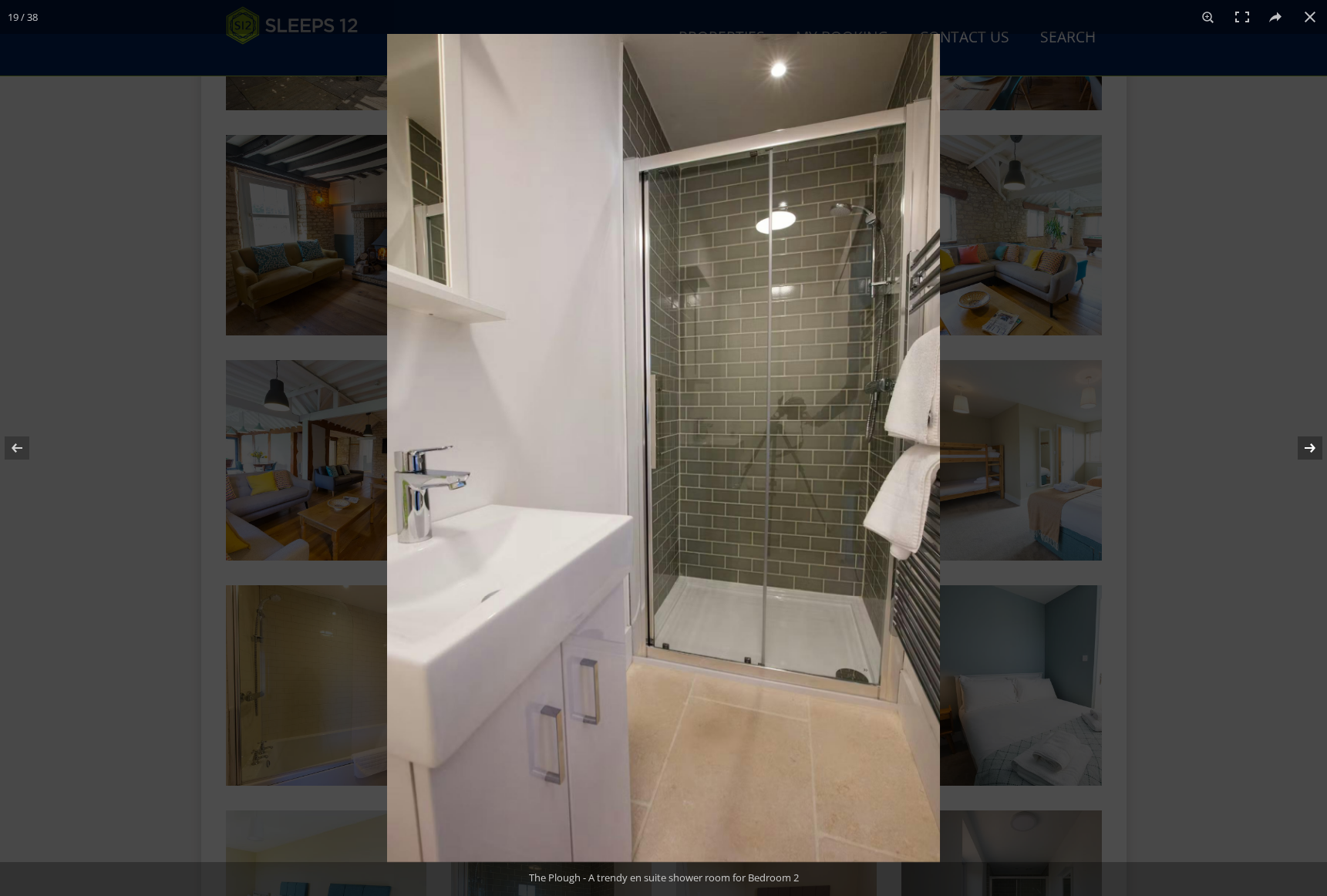
click at [1310, 446] on button at bounding box center [1299, 448] width 54 height 77
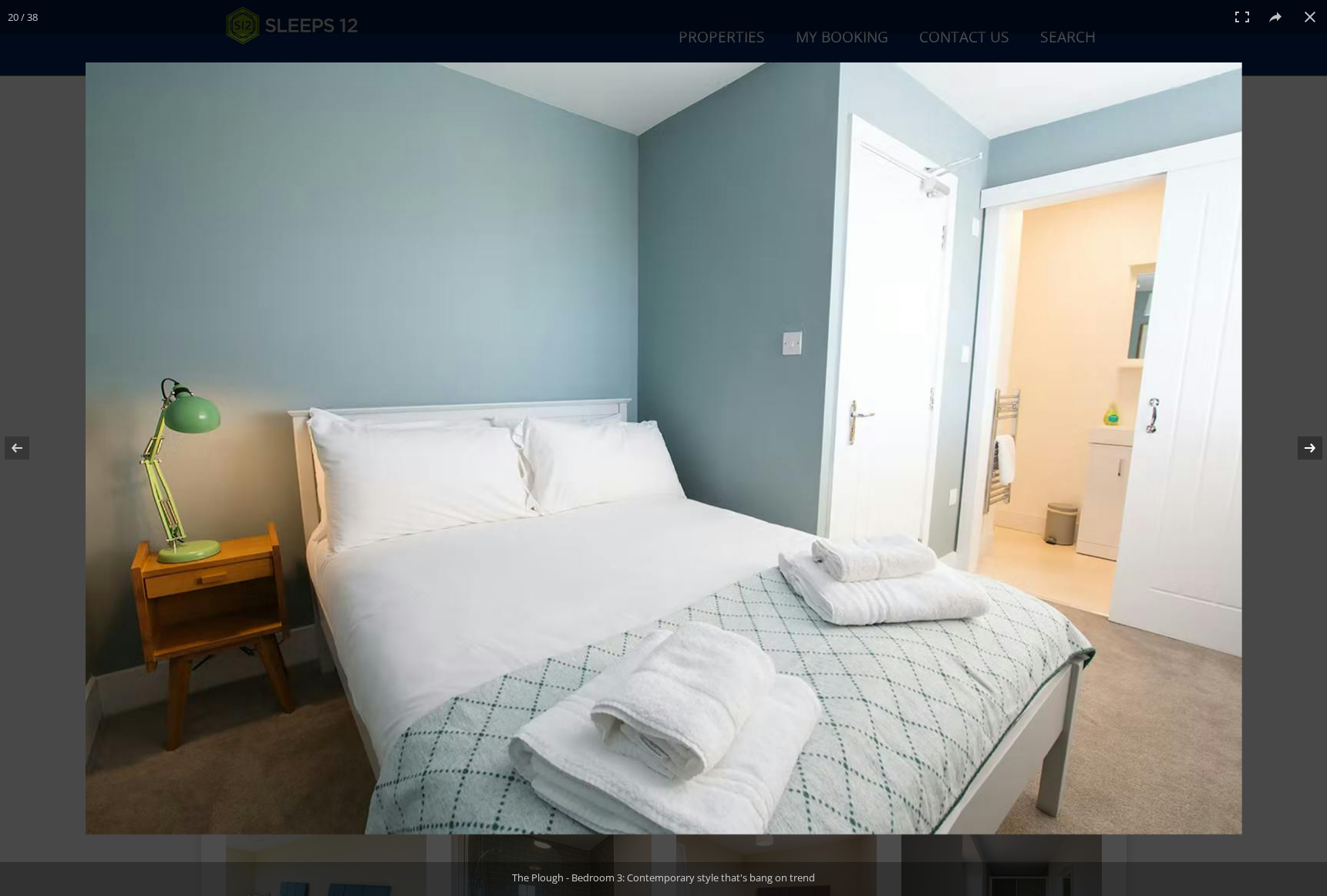
click at [1312, 447] on button at bounding box center [1299, 448] width 54 height 77
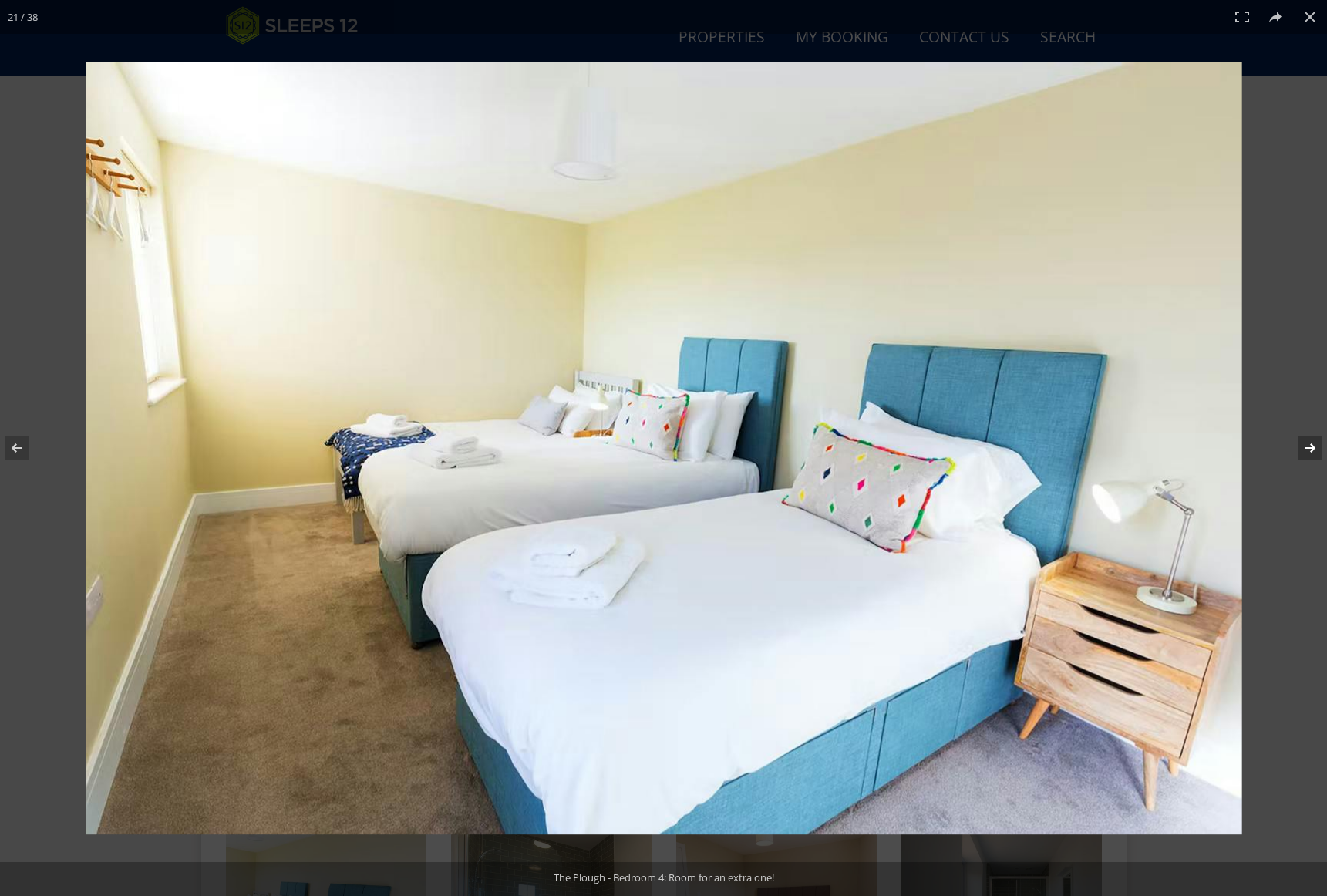
click at [1302, 448] on button at bounding box center [1299, 448] width 54 height 77
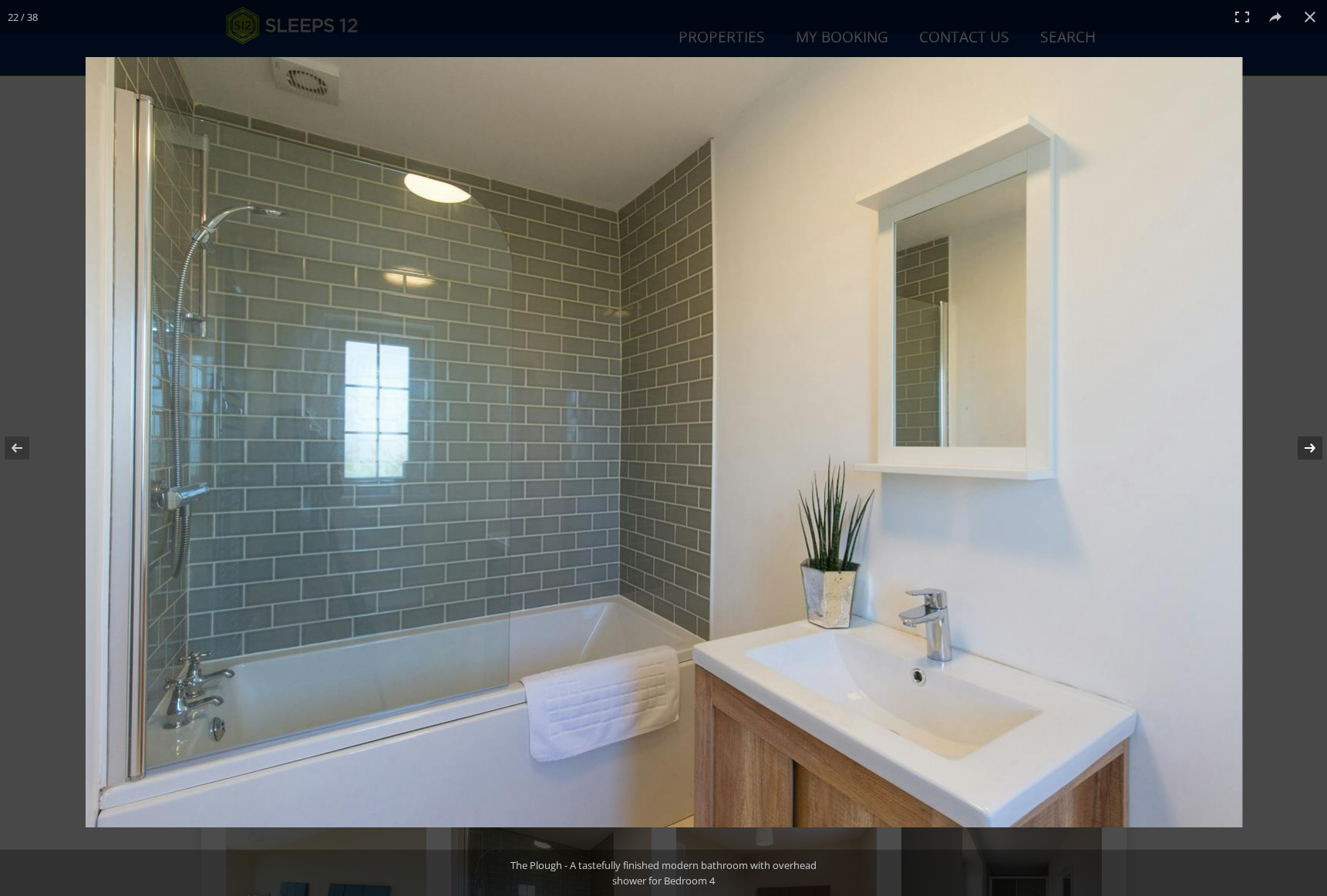
click at [1307, 448] on button at bounding box center [1299, 448] width 54 height 77
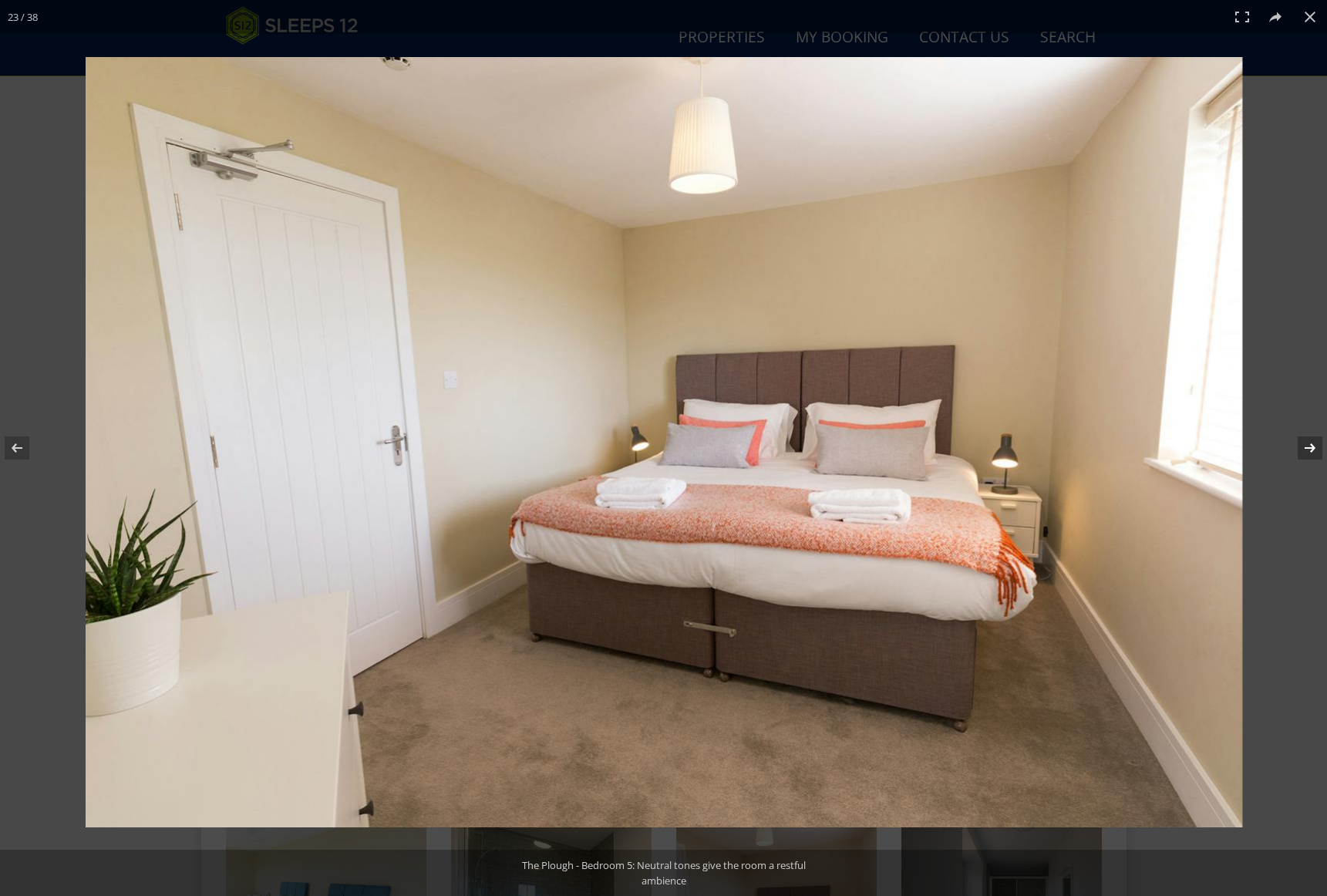
click at [1307, 448] on button at bounding box center [1299, 448] width 54 height 77
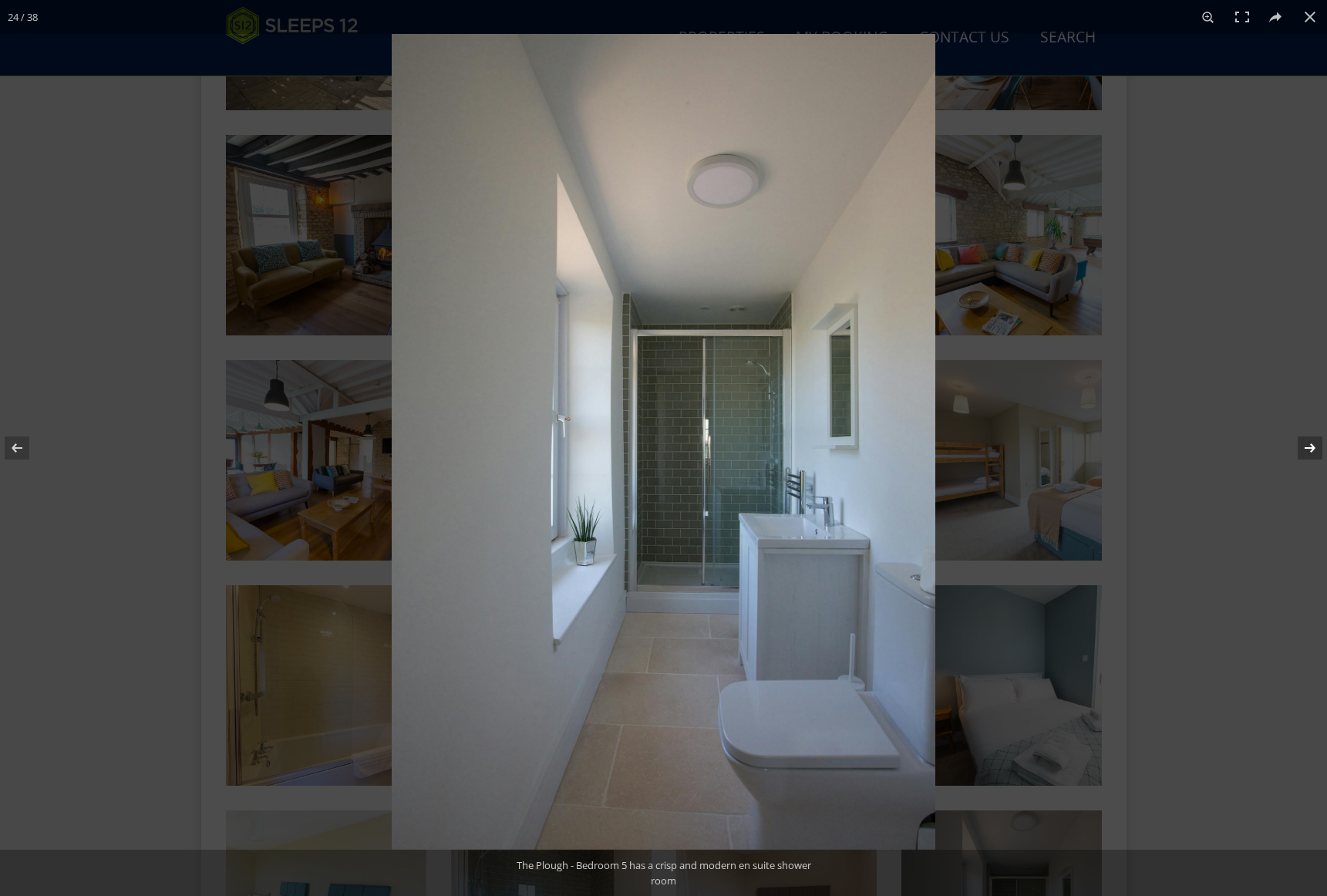
click at [1307, 448] on button at bounding box center [1299, 448] width 54 height 77
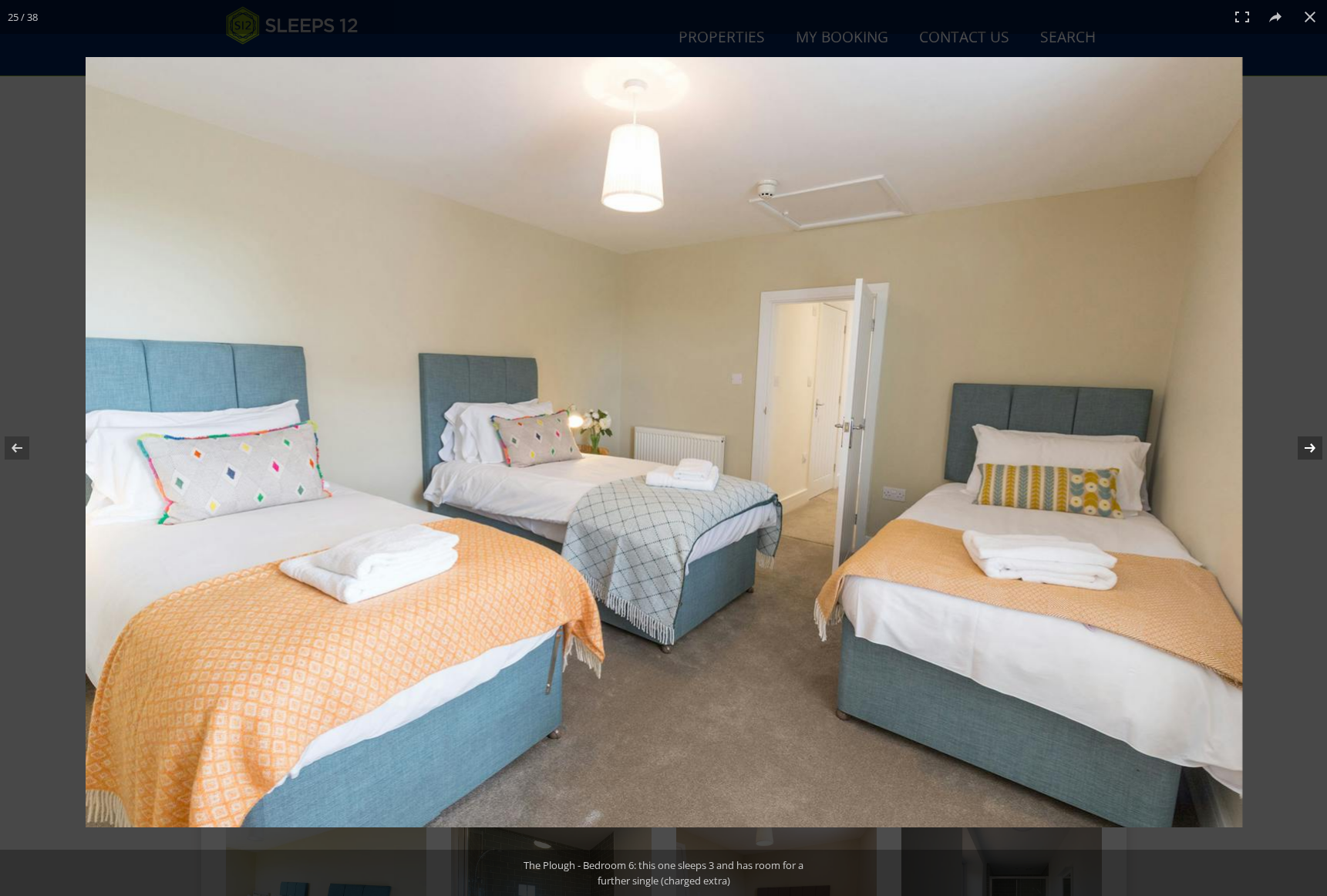
click at [1311, 448] on button at bounding box center [1299, 448] width 54 height 77
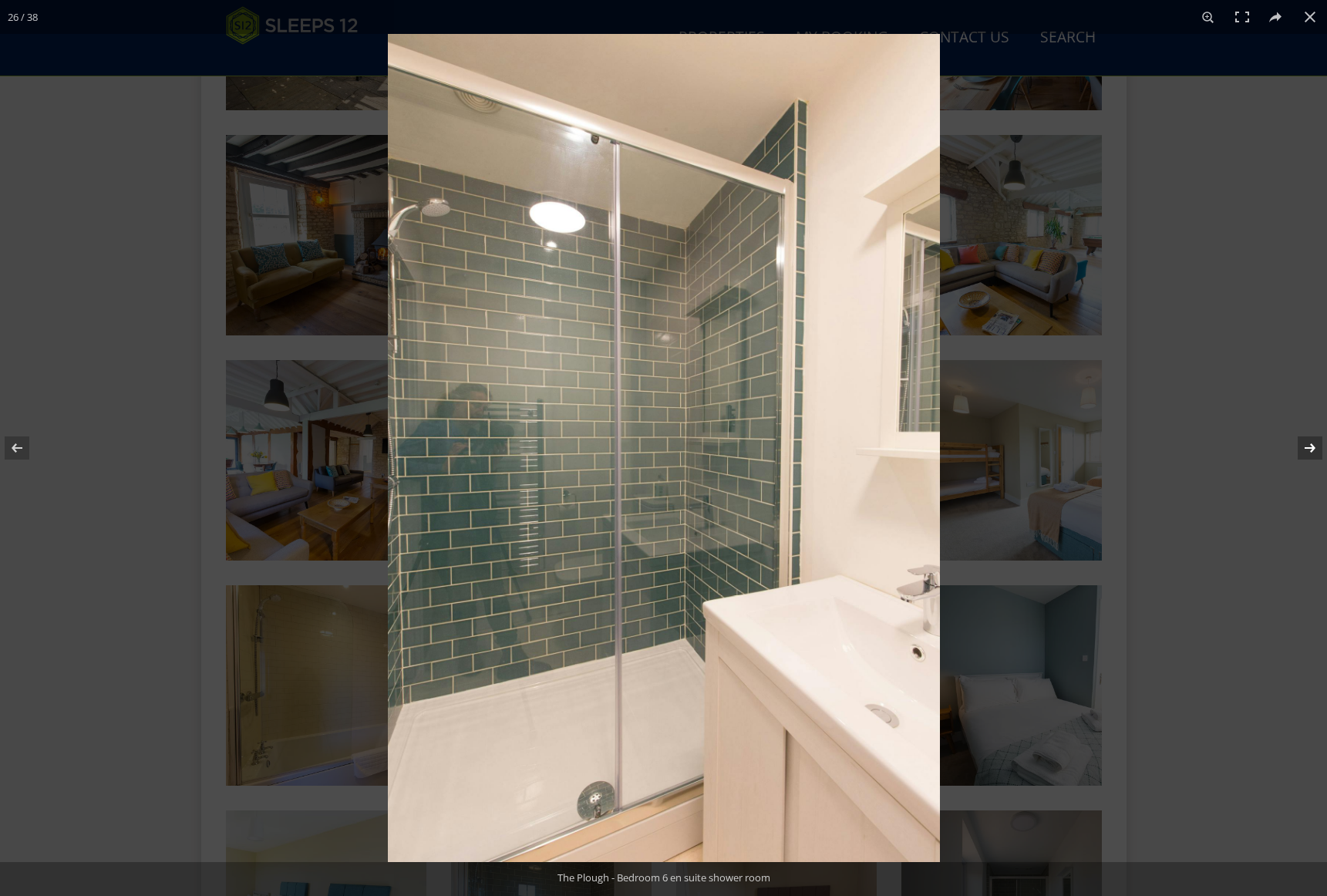
click at [1311, 448] on button at bounding box center [1299, 448] width 54 height 77
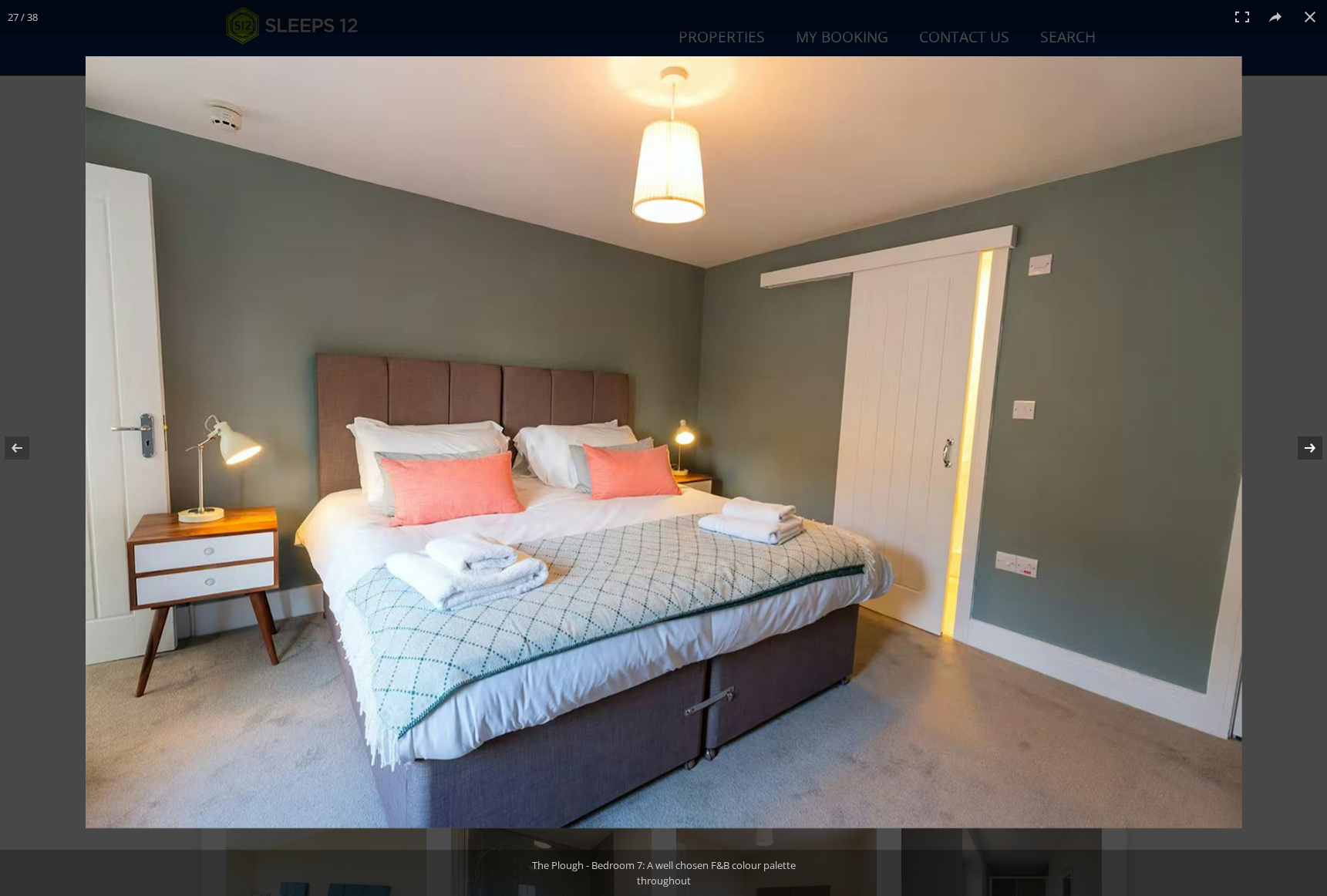
click at [1311, 448] on button at bounding box center [1299, 448] width 54 height 77
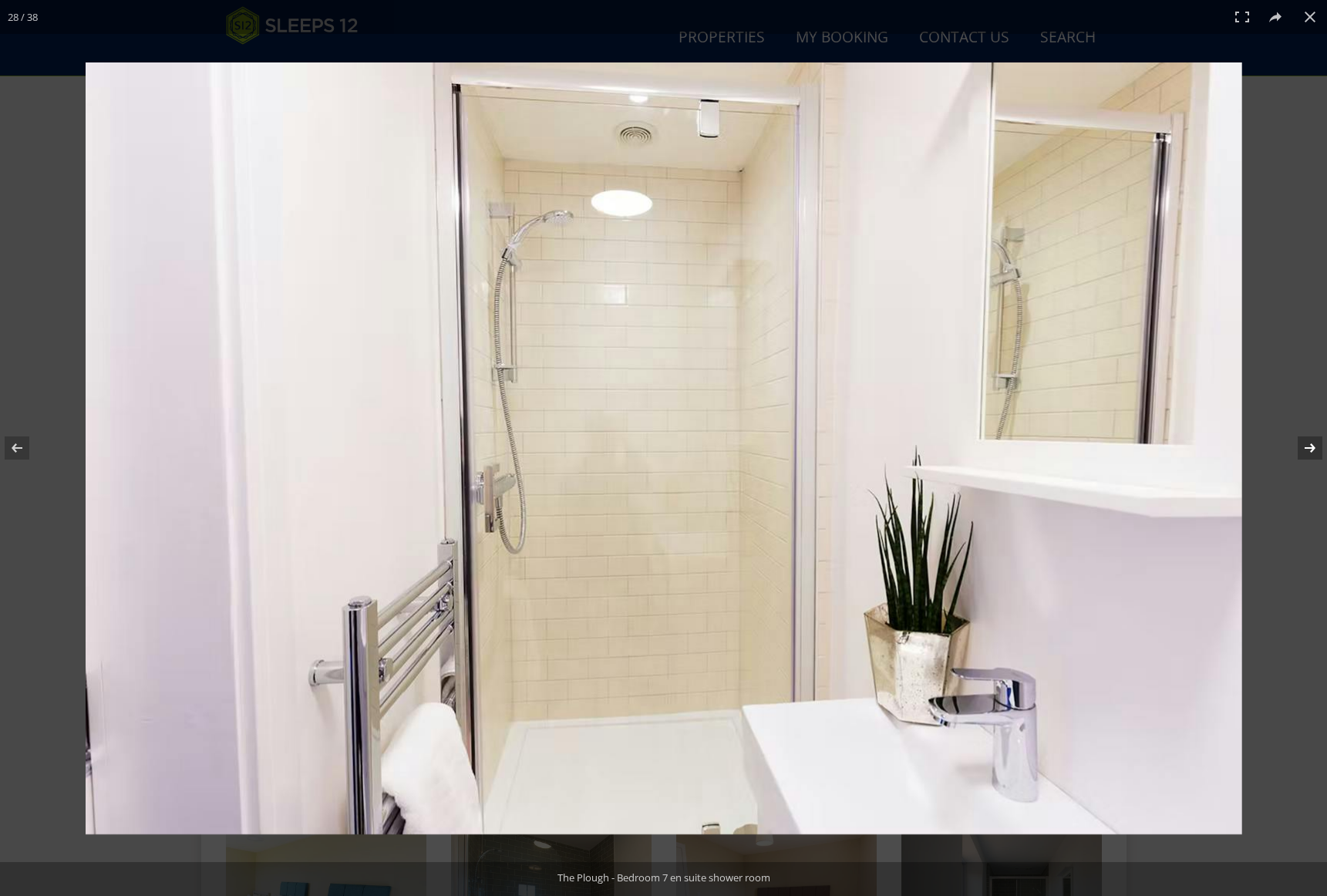
click at [1311, 448] on button at bounding box center [1299, 448] width 54 height 77
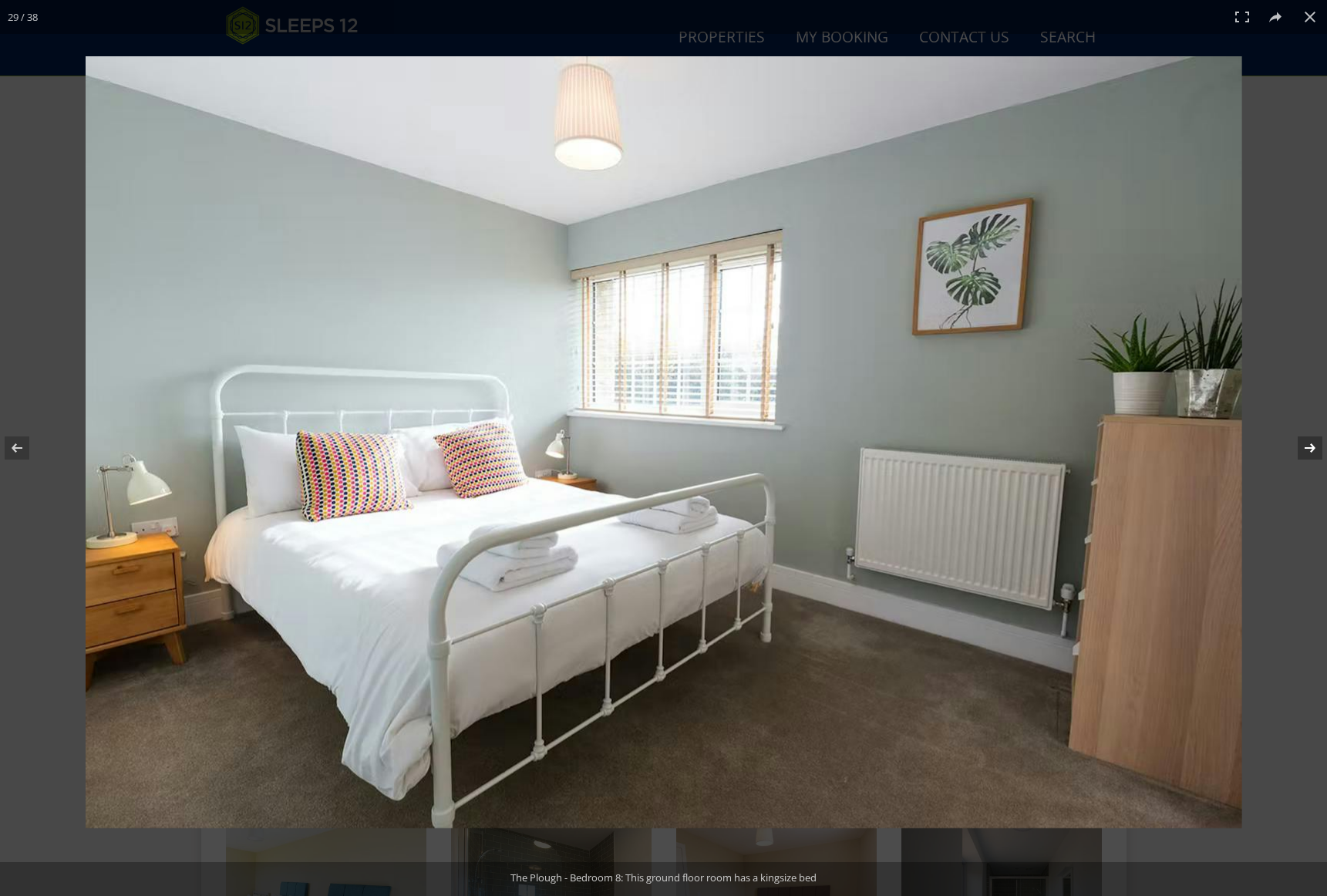
click at [1311, 448] on button at bounding box center [1299, 448] width 54 height 77
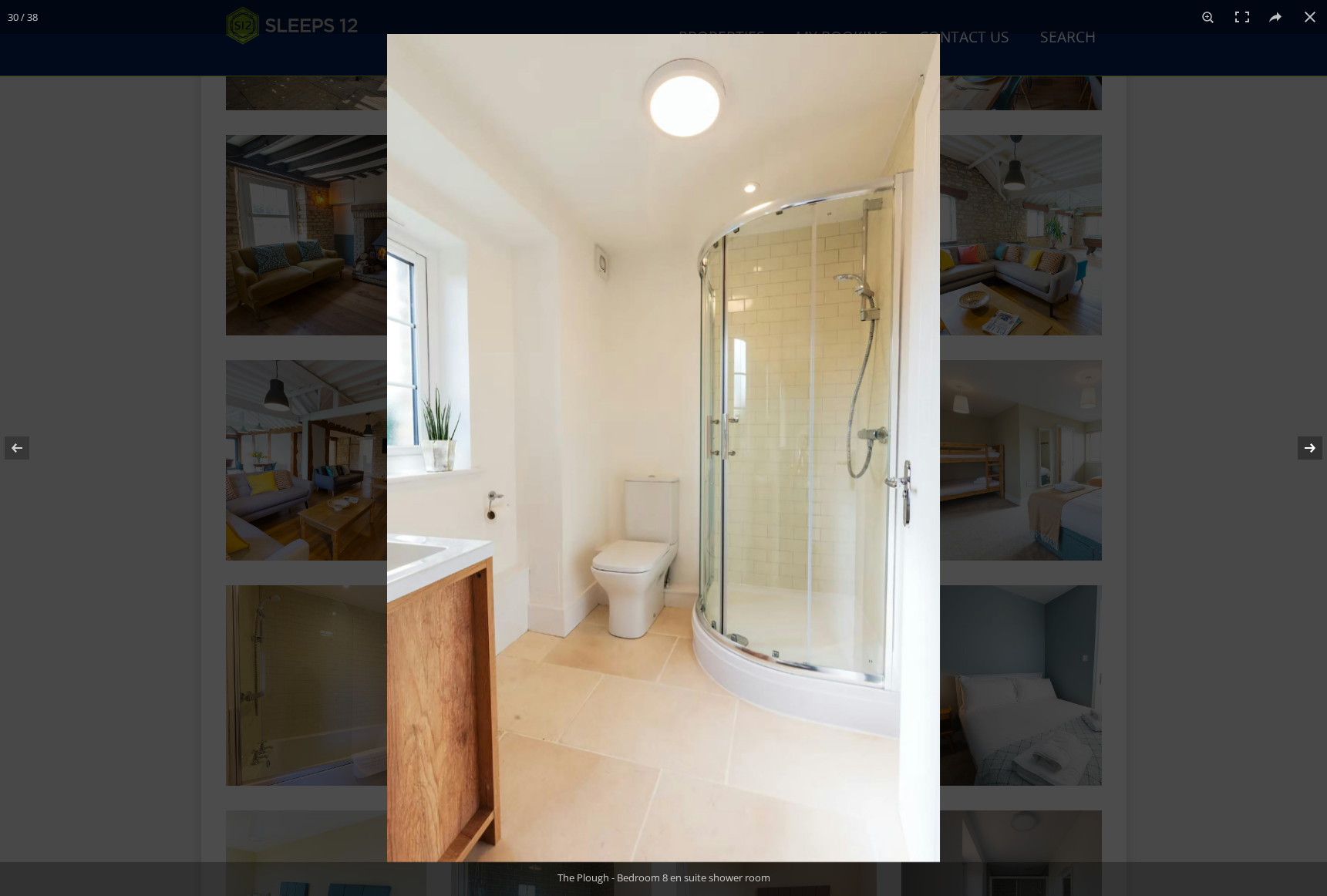
click at [1311, 448] on button at bounding box center [1299, 448] width 54 height 77
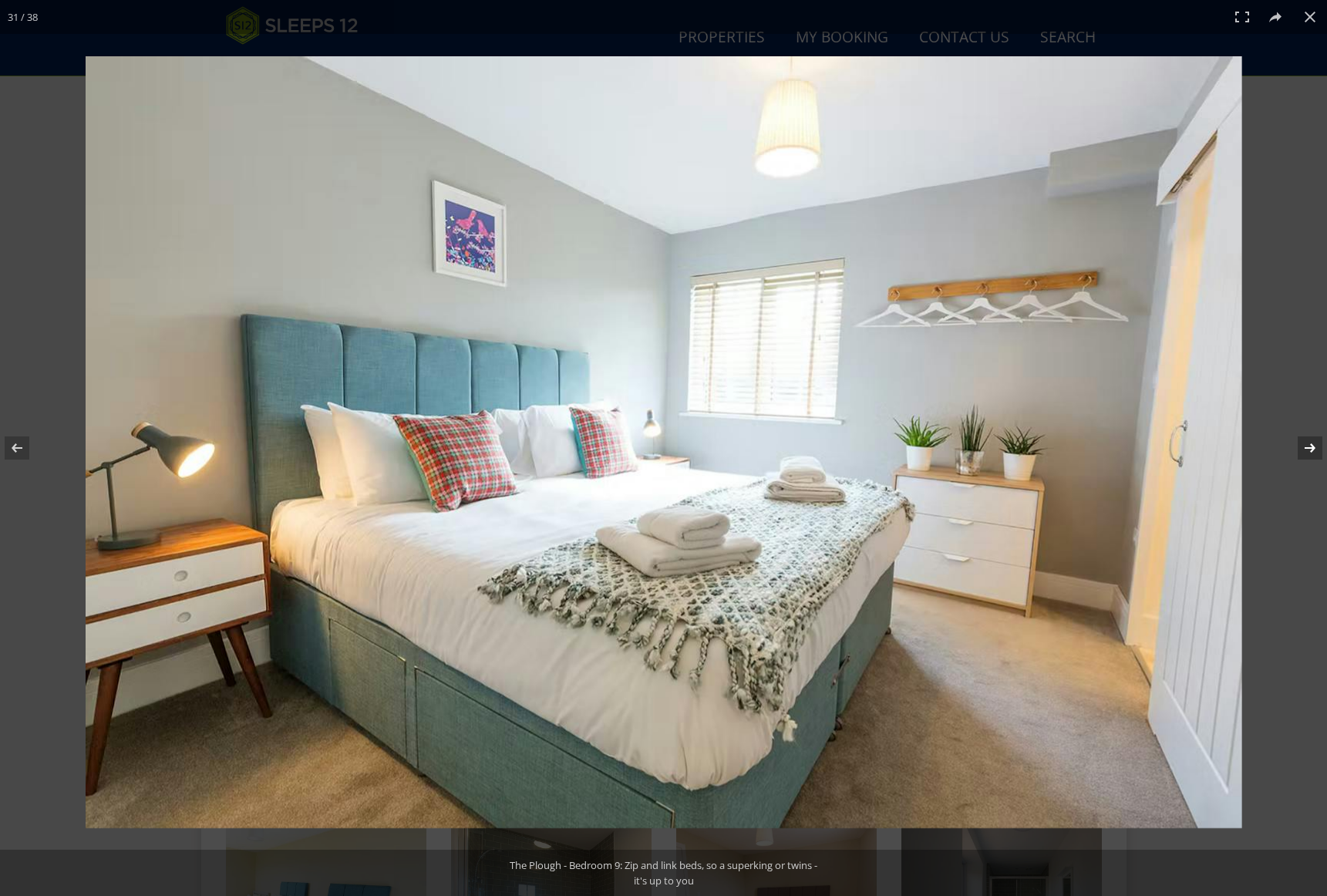
click at [1311, 448] on button at bounding box center [1299, 448] width 54 height 77
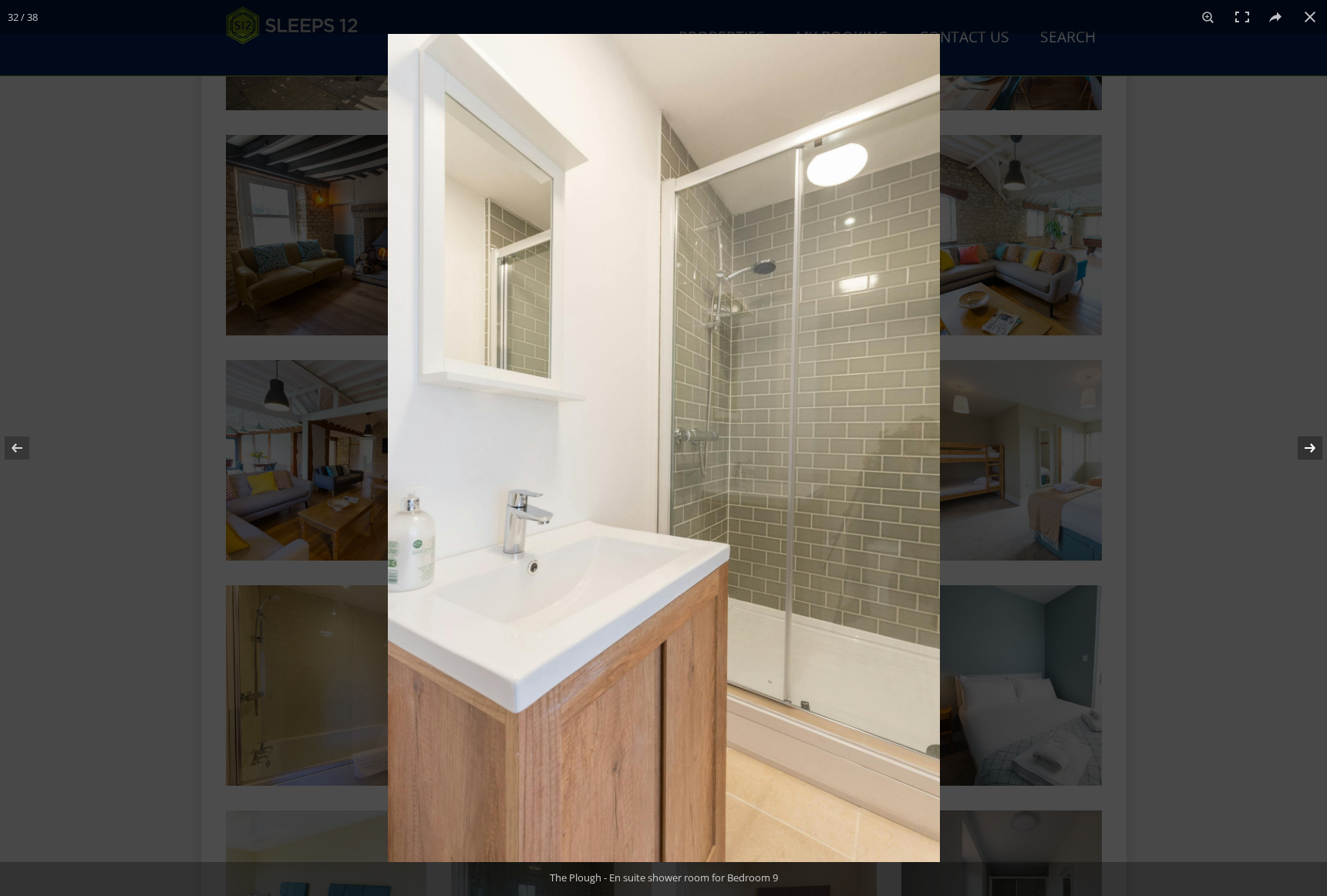
click at [1311, 448] on button at bounding box center [1299, 448] width 54 height 77
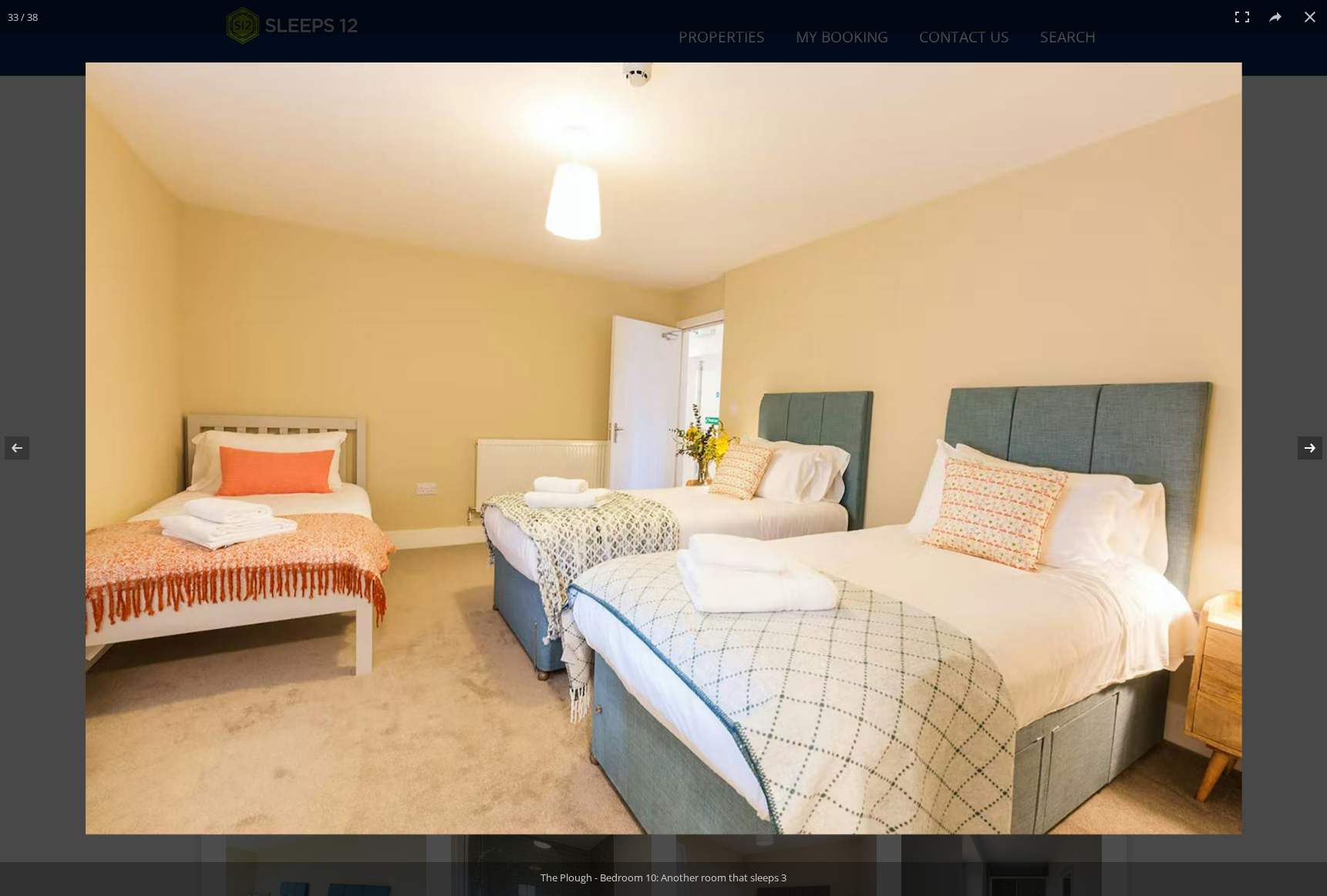
click at [1311, 448] on button at bounding box center [1299, 448] width 54 height 77
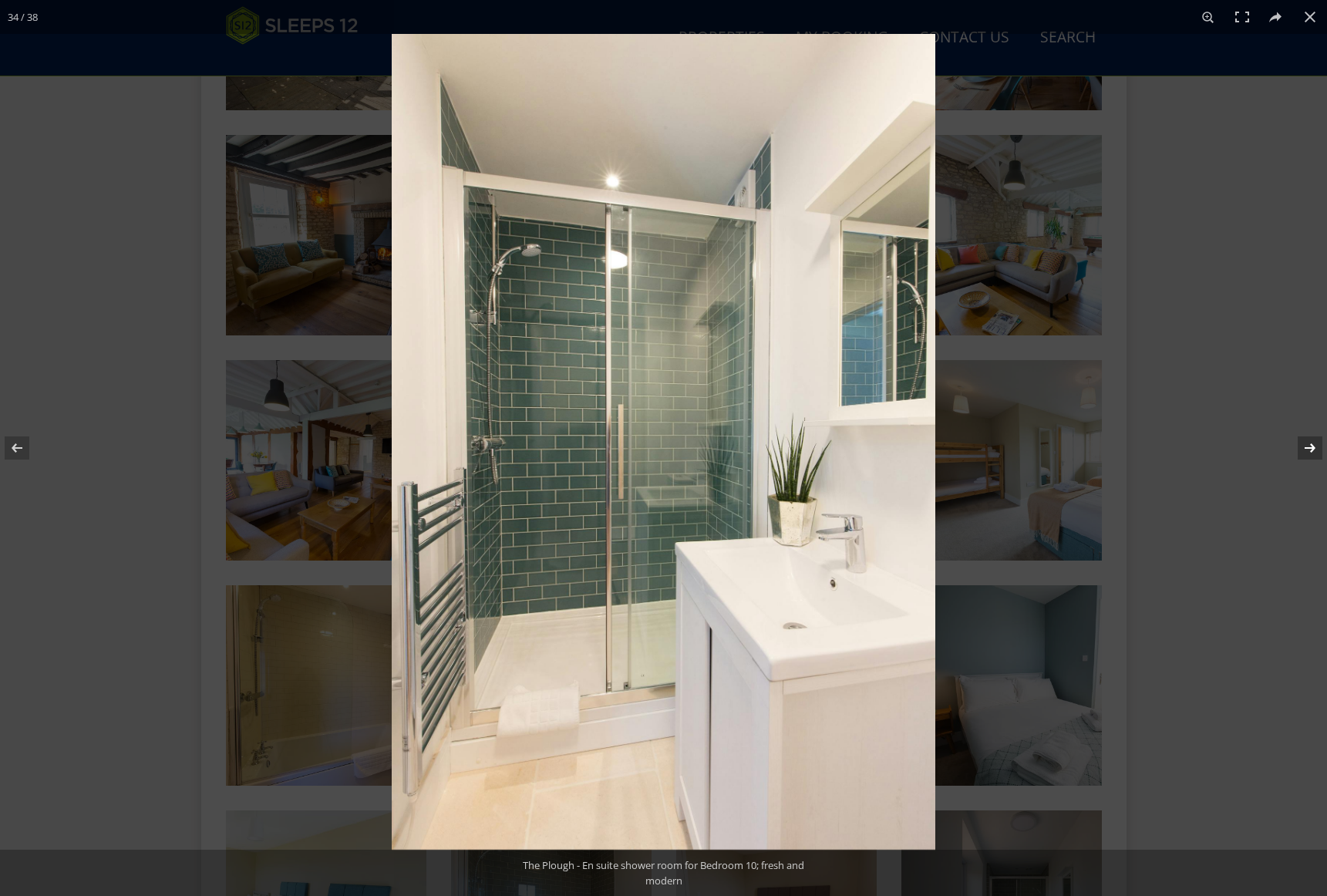
click at [1311, 448] on button at bounding box center [1299, 448] width 54 height 77
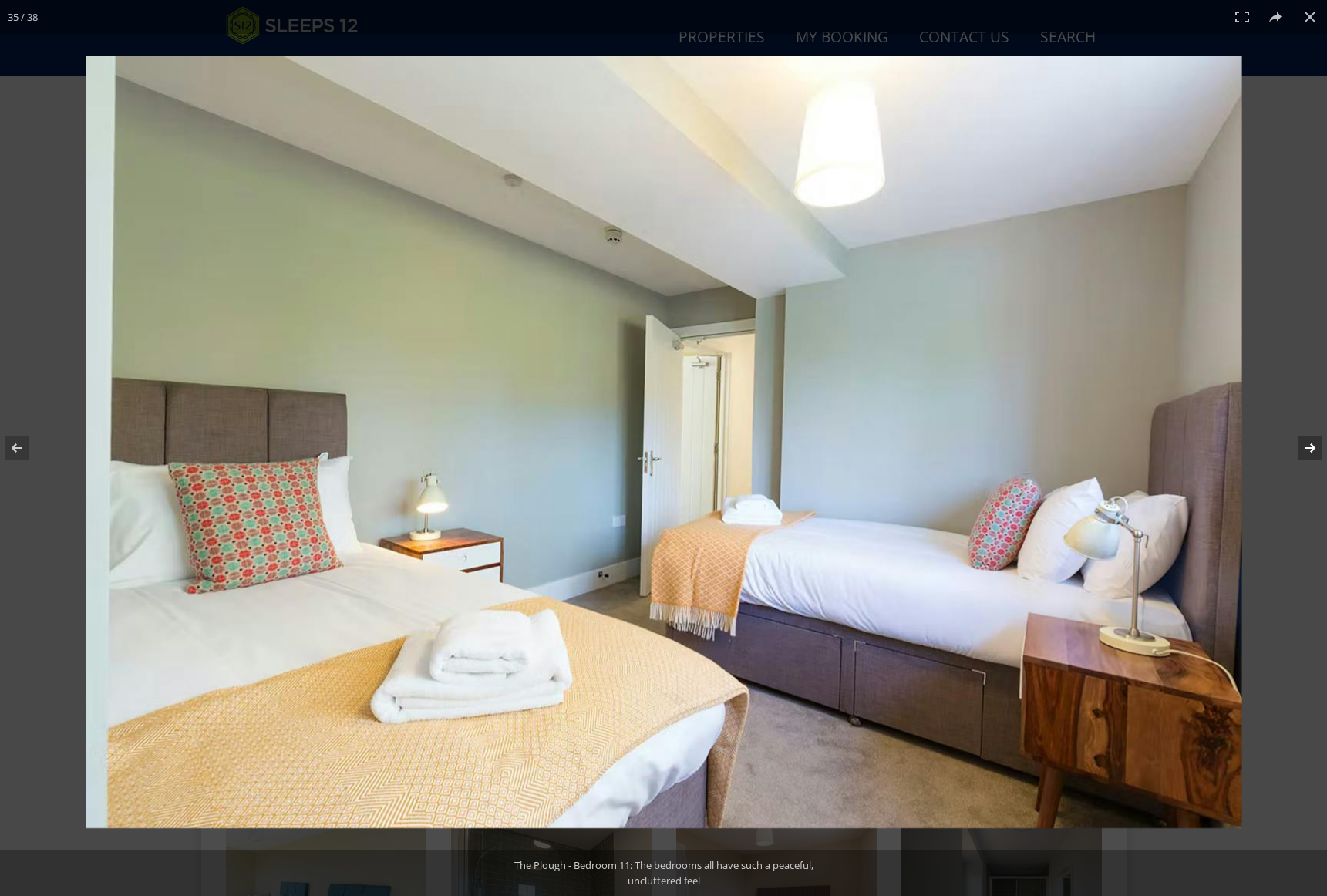
click at [1311, 448] on button at bounding box center [1299, 448] width 54 height 77
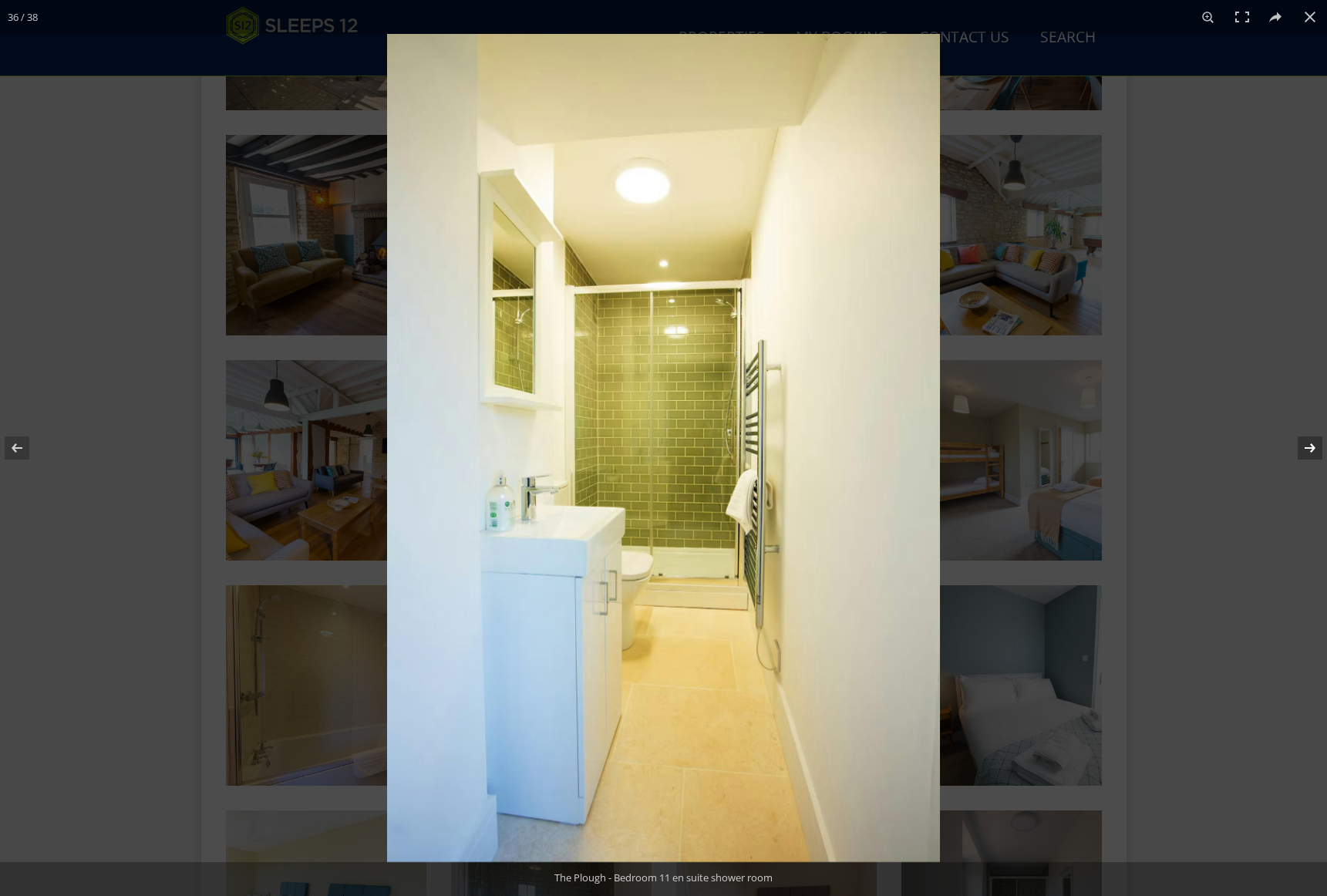
click at [1311, 448] on button at bounding box center [1299, 448] width 54 height 77
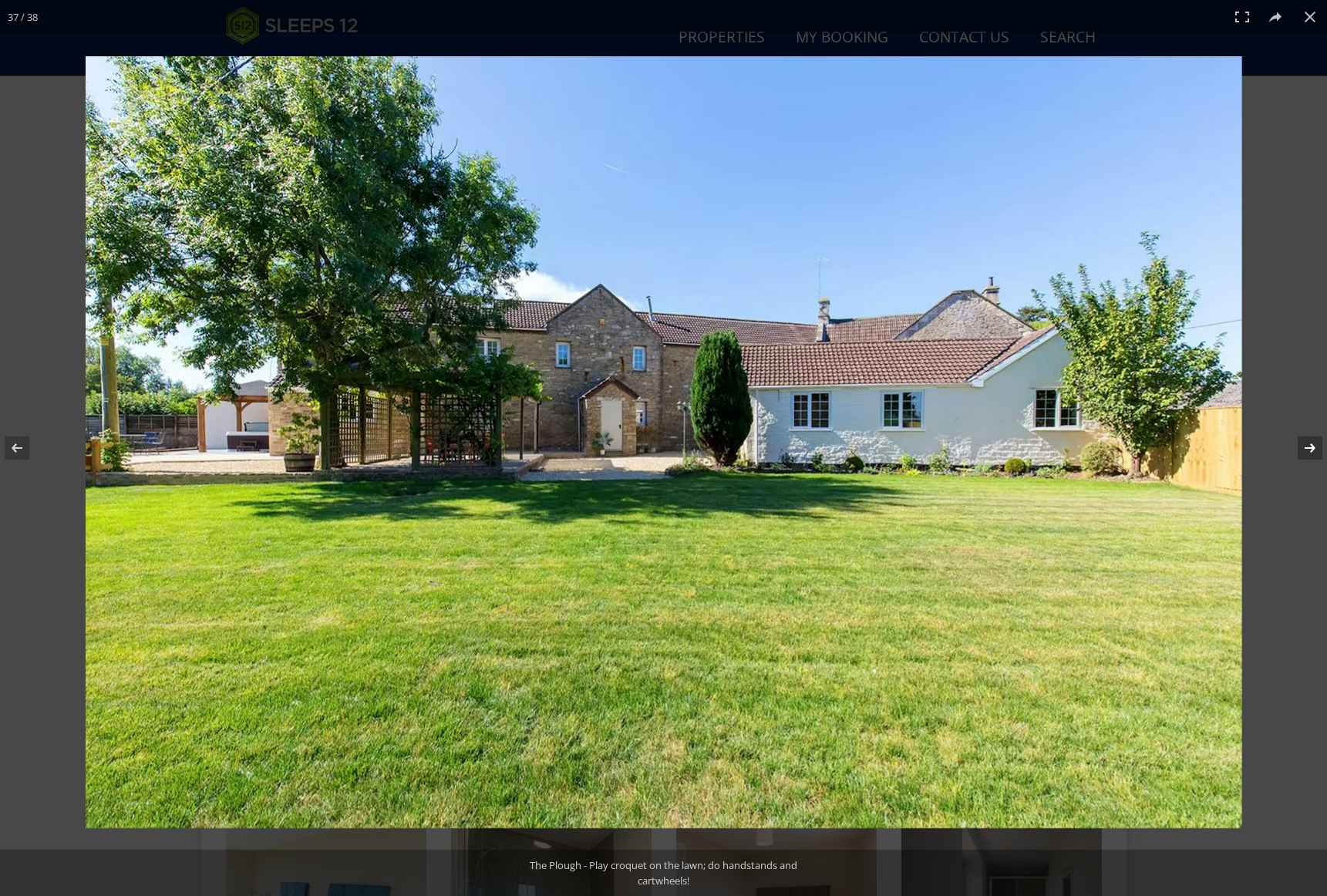
click at [1311, 448] on button at bounding box center [1299, 448] width 54 height 77
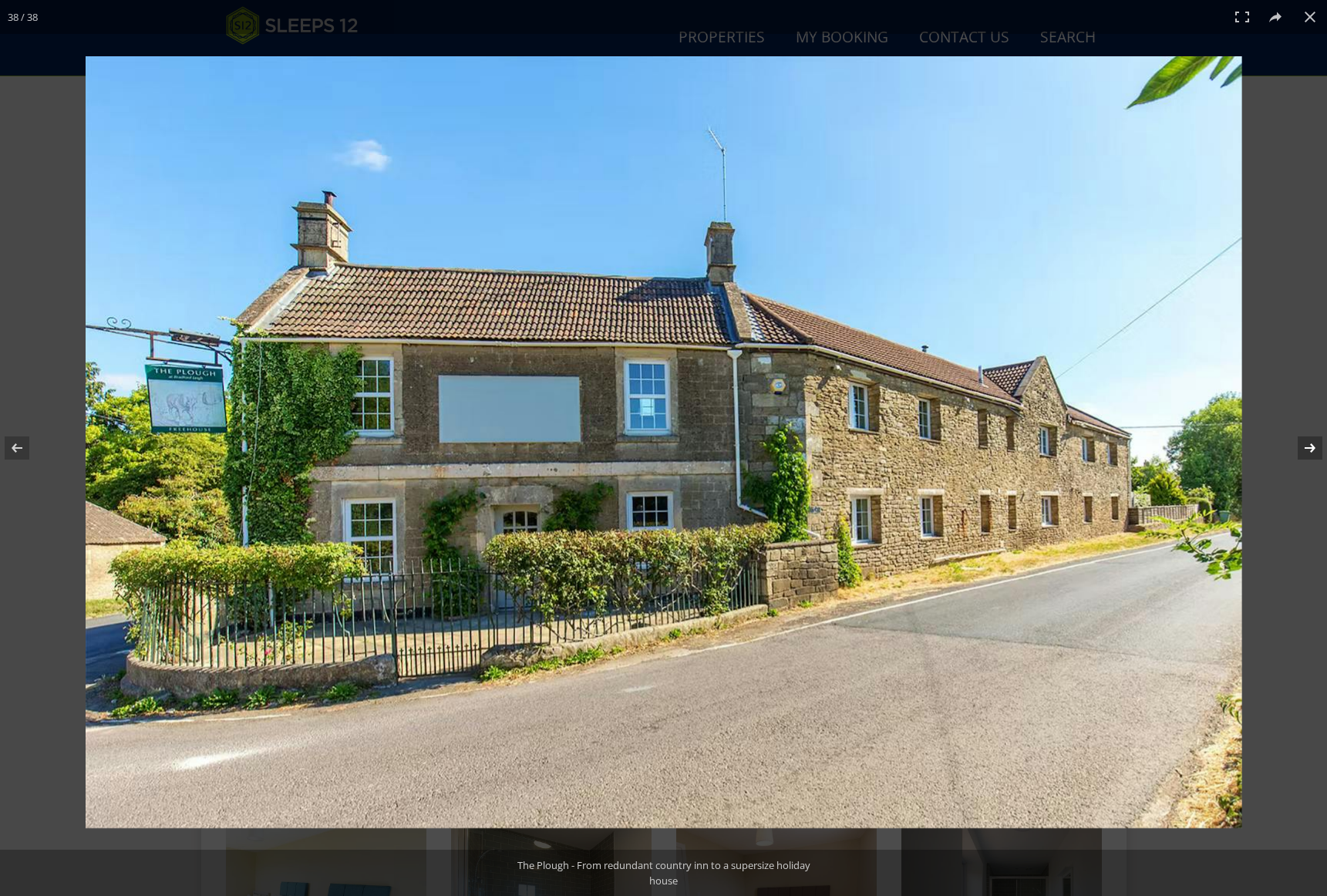
click at [1311, 448] on button at bounding box center [1299, 448] width 54 height 77
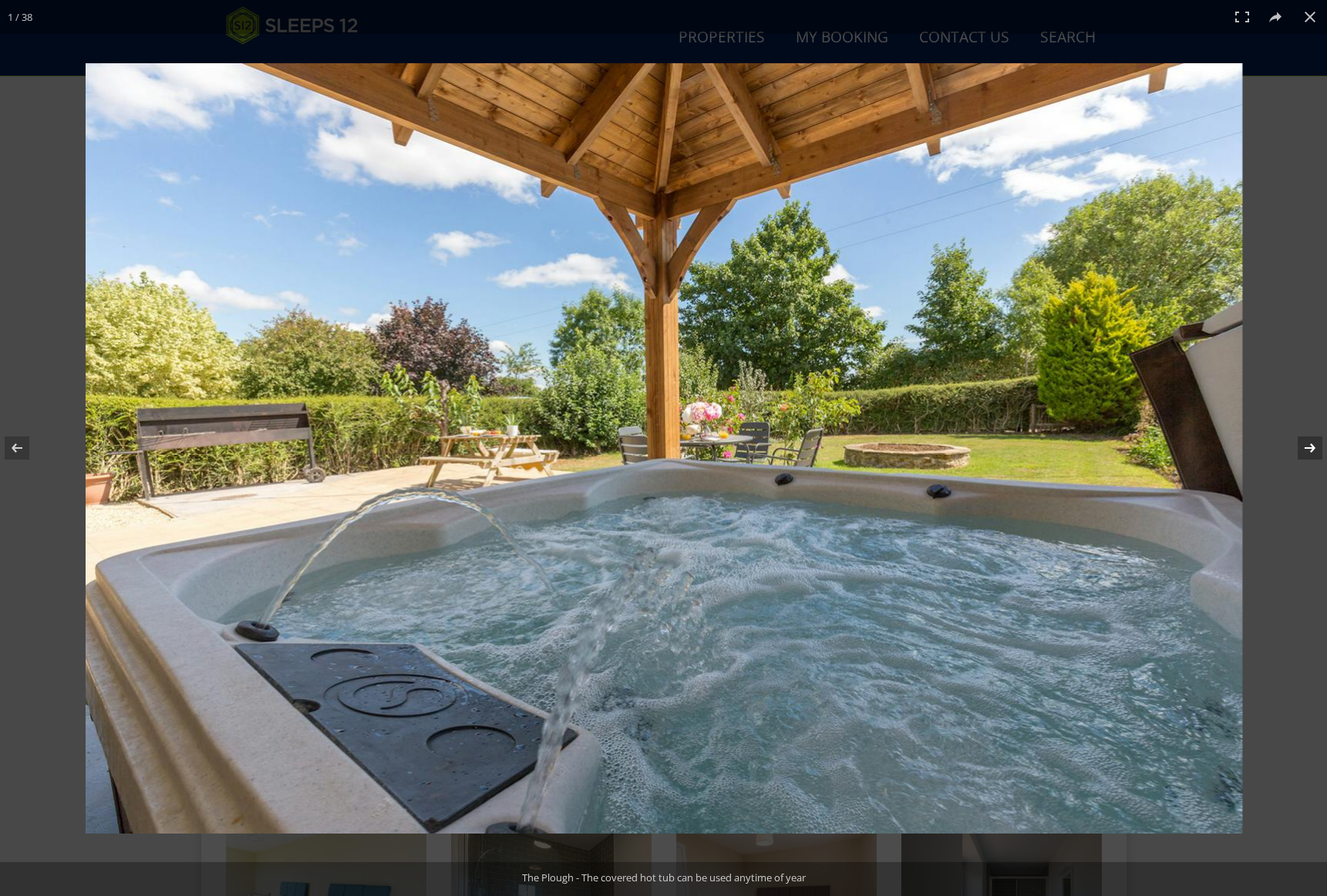
click at [1311, 448] on button at bounding box center [1299, 448] width 54 height 77
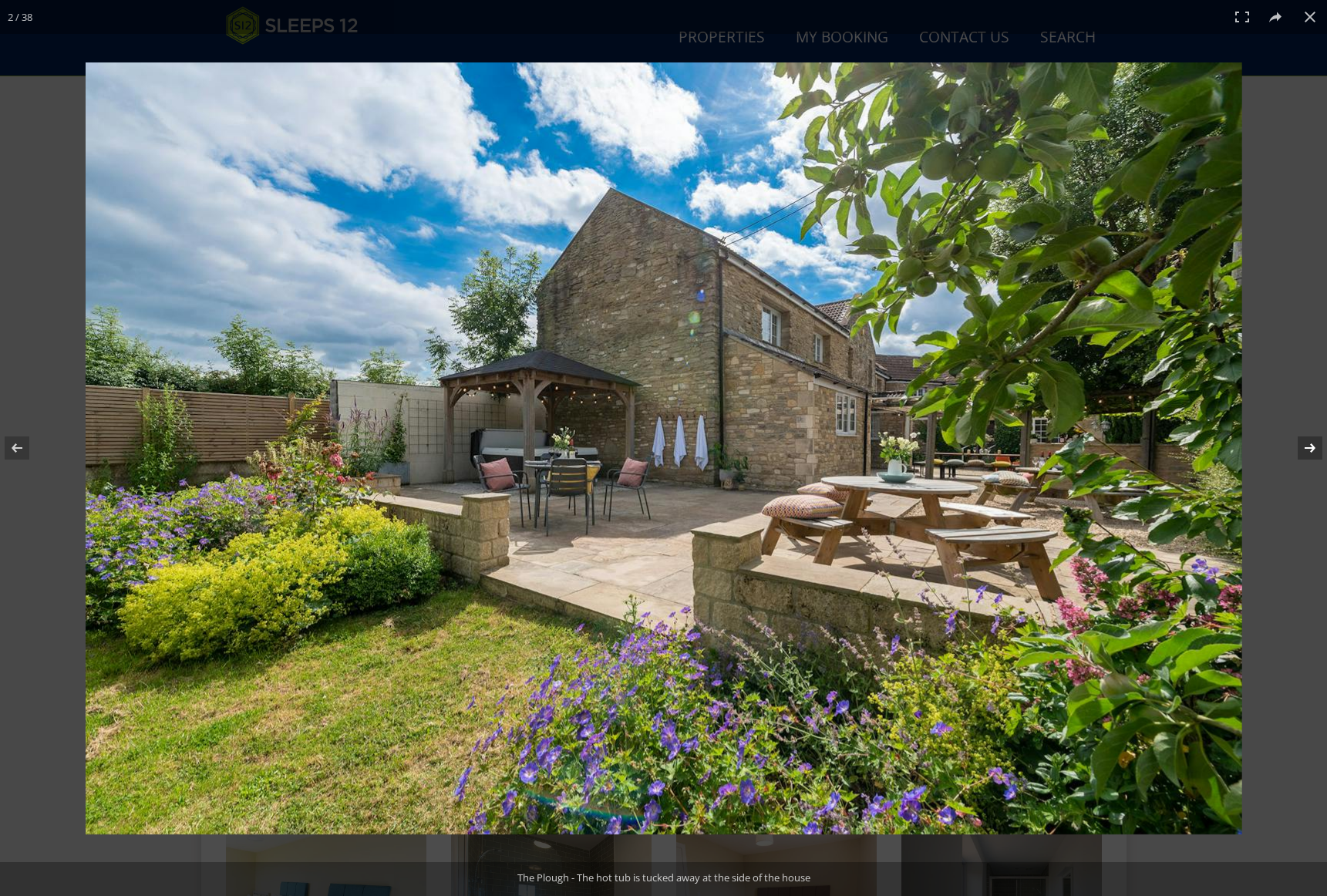
click at [1311, 448] on button at bounding box center [1299, 448] width 54 height 77
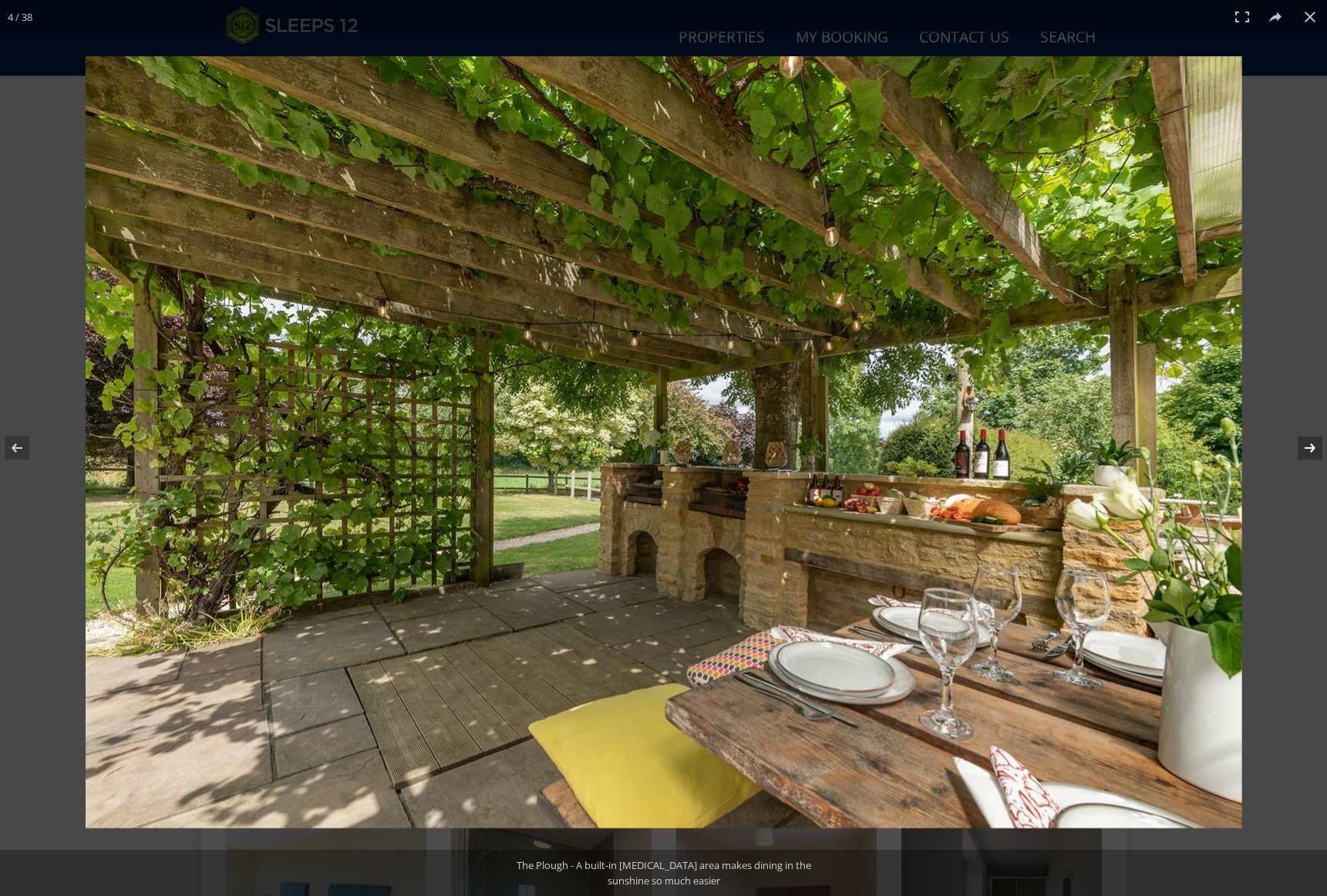
click at [1311, 448] on button at bounding box center [1299, 448] width 54 height 77
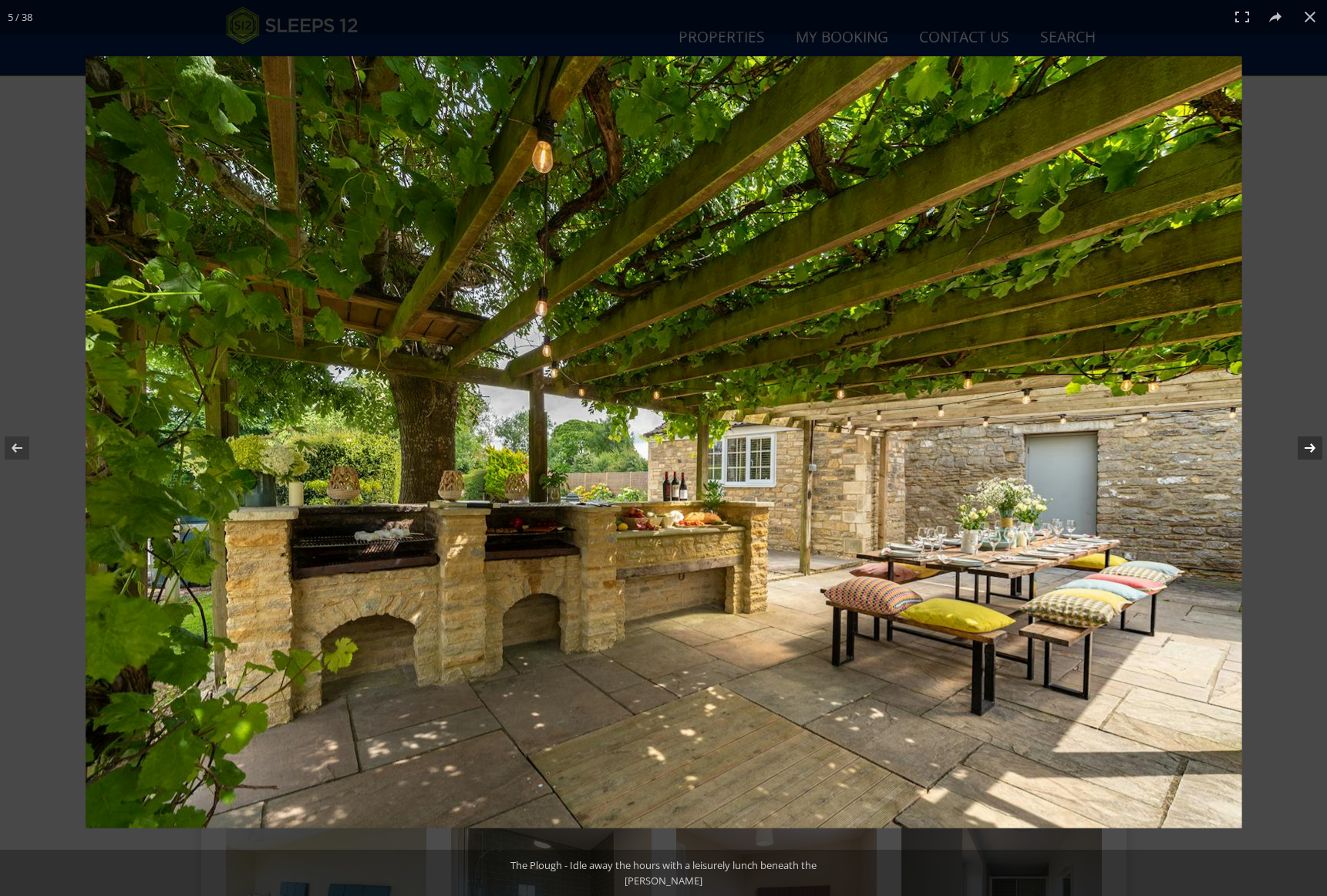
click at [1311, 448] on button at bounding box center [1299, 448] width 54 height 77
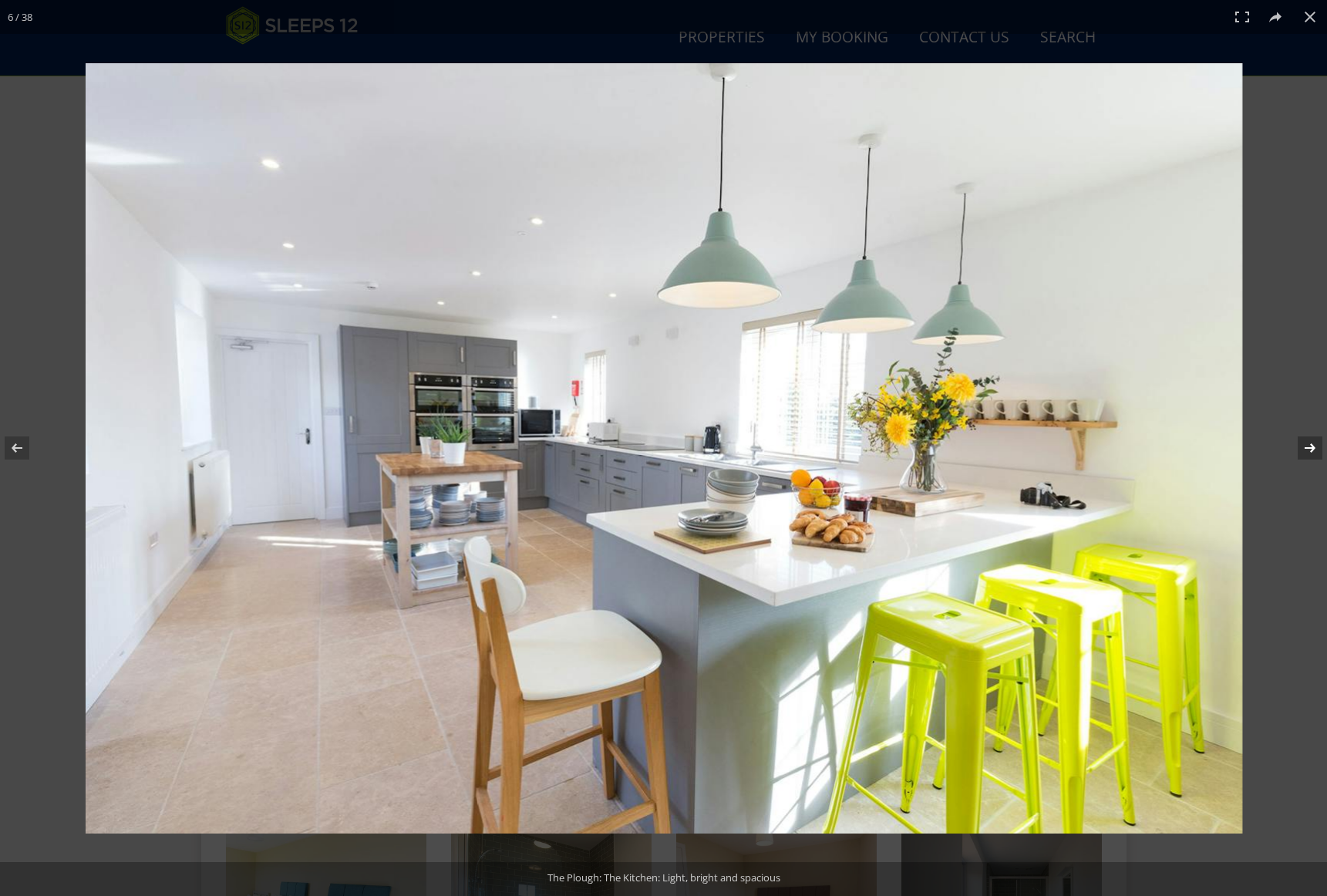
click at [1311, 448] on button at bounding box center [1299, 448] width 54 height 77
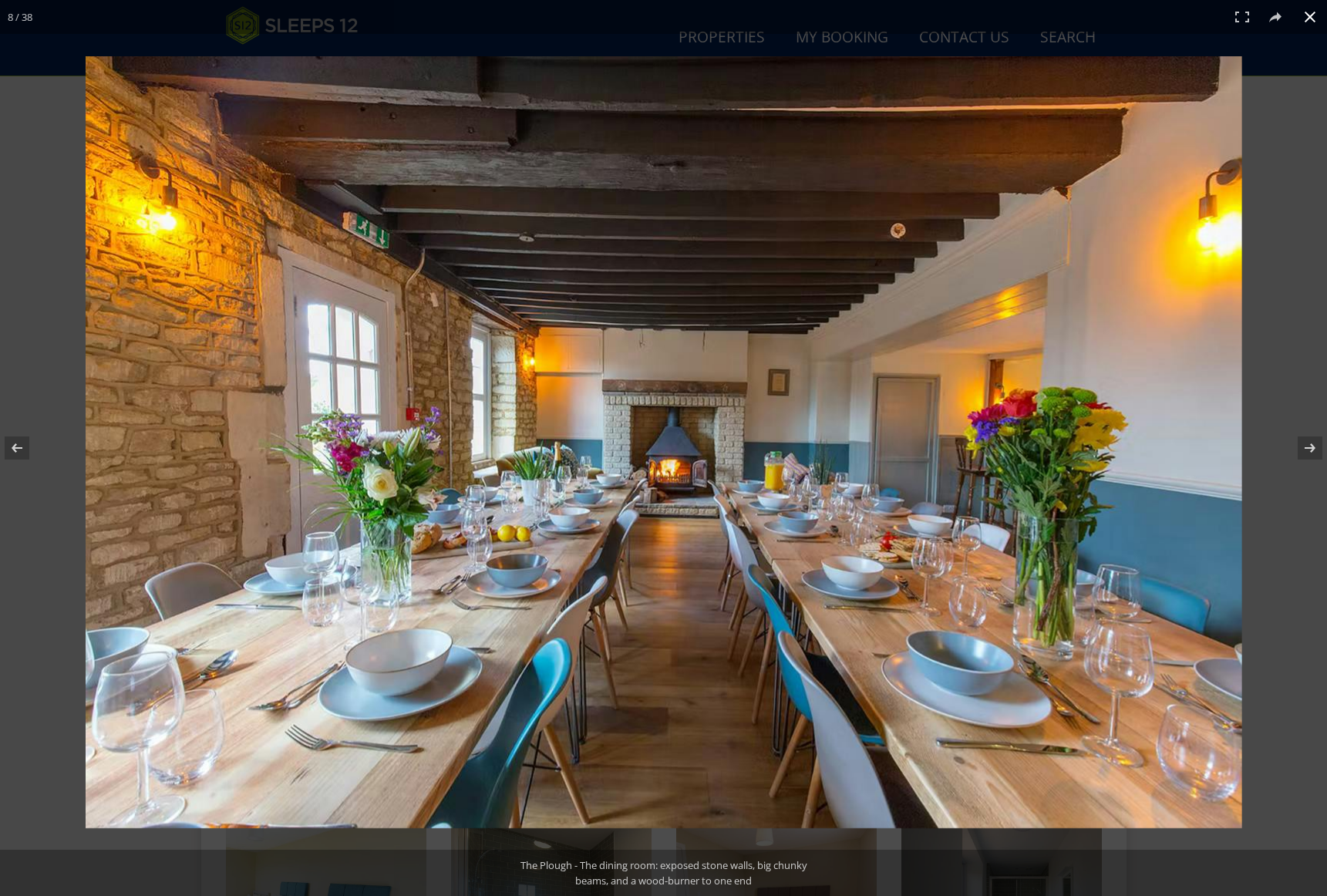
click at [1307, 13] on button at bounding box center [1309, 16] width 34 height 34
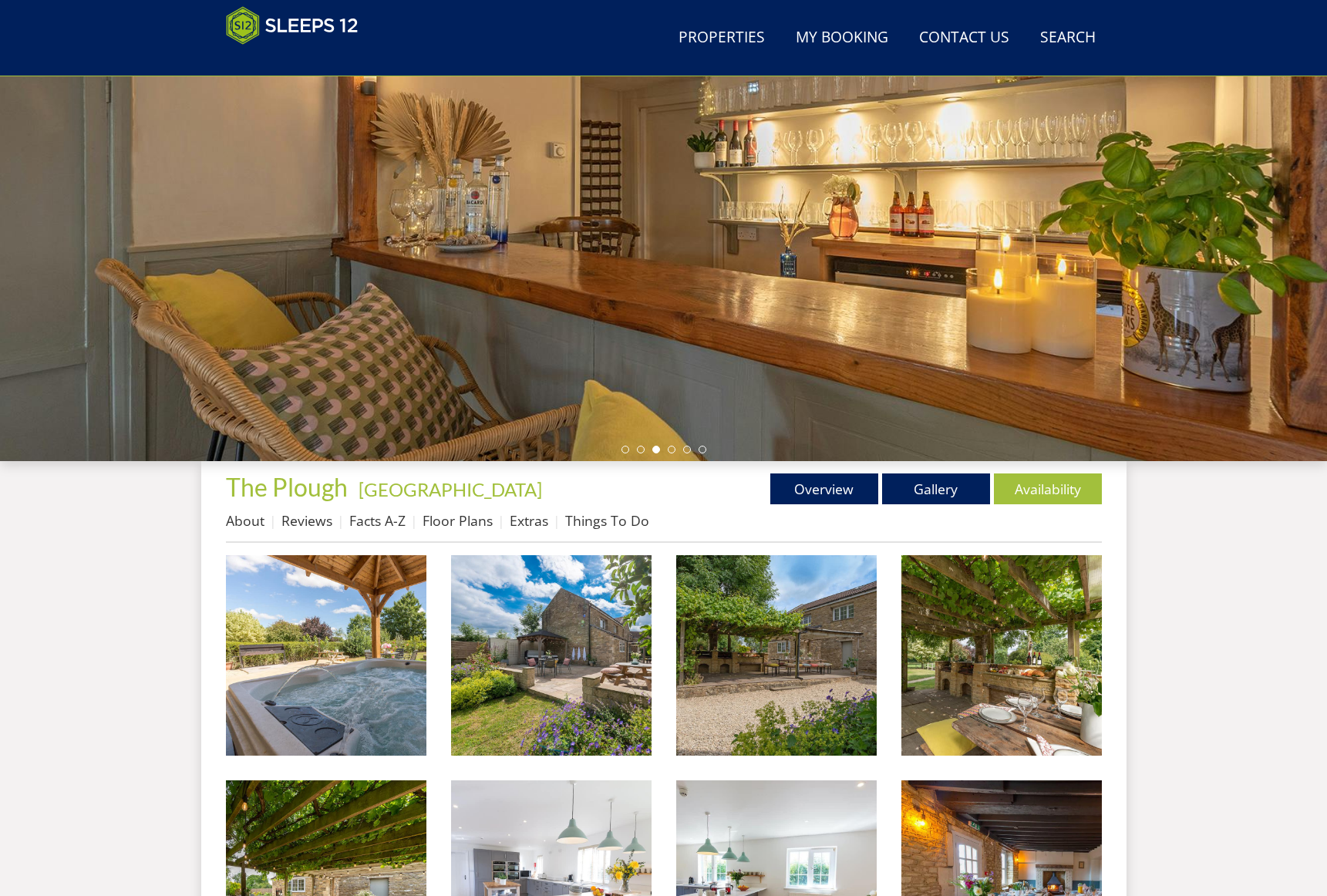
scroll to position [131, 0]
